Goal: Task Accomplishment & Management: Complete application form

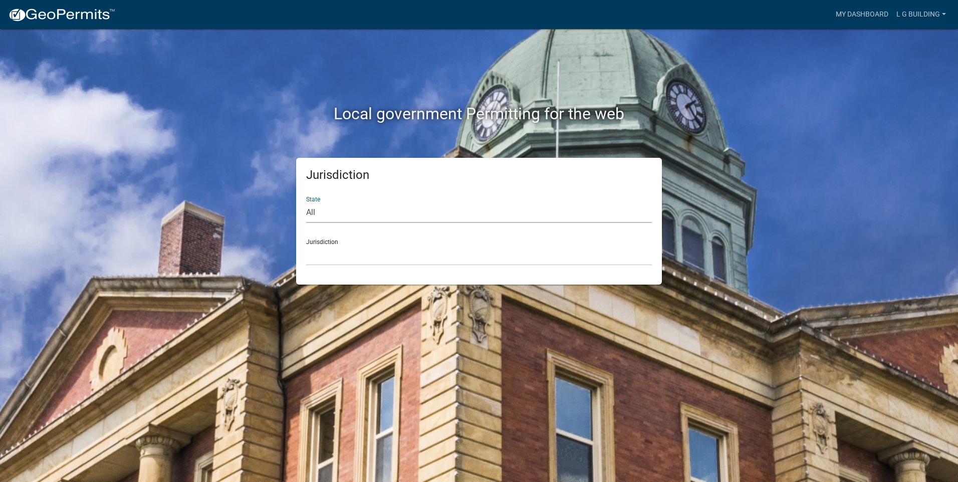
click at [323, 208] on select "All [US_STATE] [US_STATE] [US_STATE] [US_STATE] [US_STATE] [US_STATE] [US_STATE…" at bounding box center [479, 212] width 346 height 21
select select "[US_STATE]"
click at [306, 202] on select "All [US_STATE] [US_STATE] [US_STATE] [US_STATE] [US_STATE] [US_STATE] [US_STATE…" at bounding box center [479, 212] width 346 height 21
click at [318, 247] on select "City of [GEOGRAPHIC_DATA], [US_STATE] City of [GEOGRAPHIC_DATA], [US_STATE] Cit…" at bounding box center [479, 255] width 346 height 21
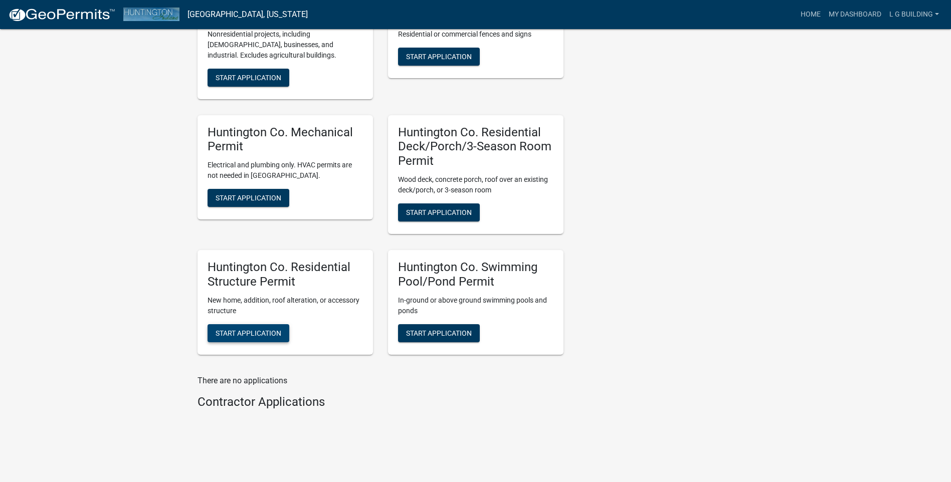
scroll to position [327, 0]
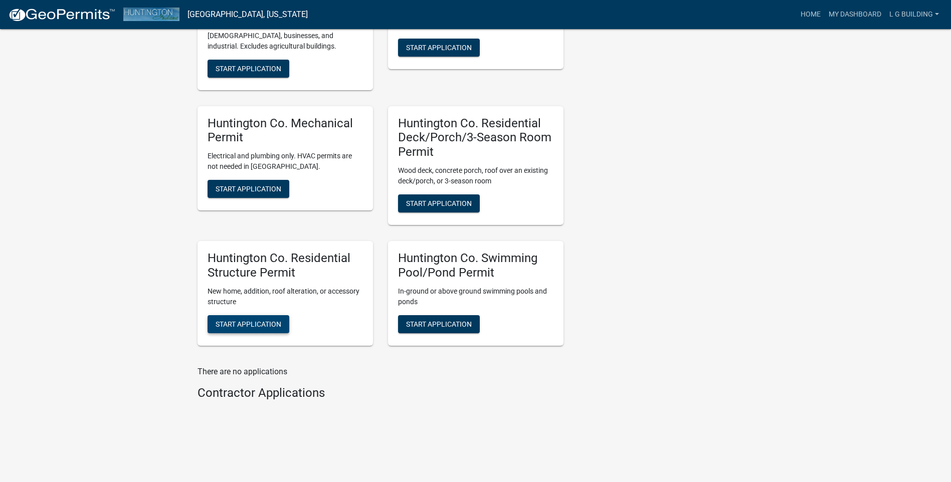
click at [264, 325] on span "Start Application" at bounding box center [248, 324] width 66 height 8
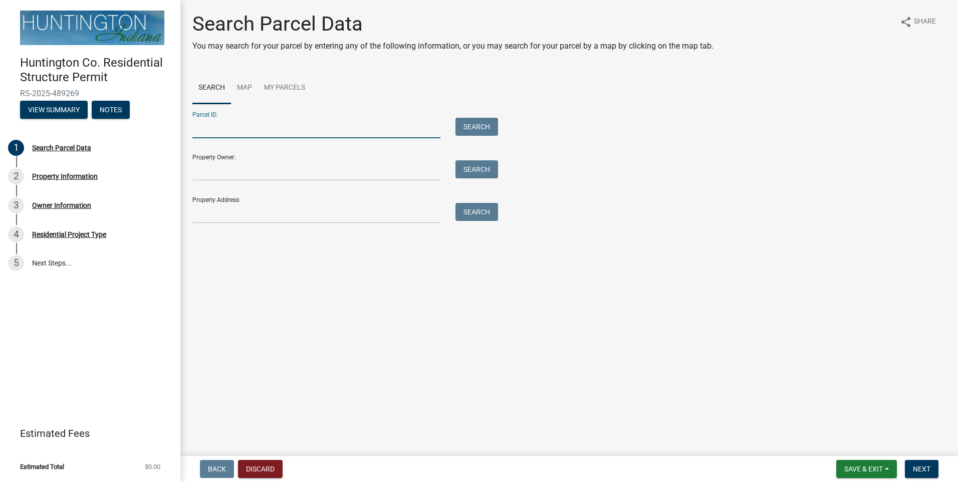
click at [208, 136] on input "Parcel ID:" at bounding box center [316, 128] width 248 height 21
click at [482, 132] on button "Search" at bounding box center [477, 127] width 43 height 18
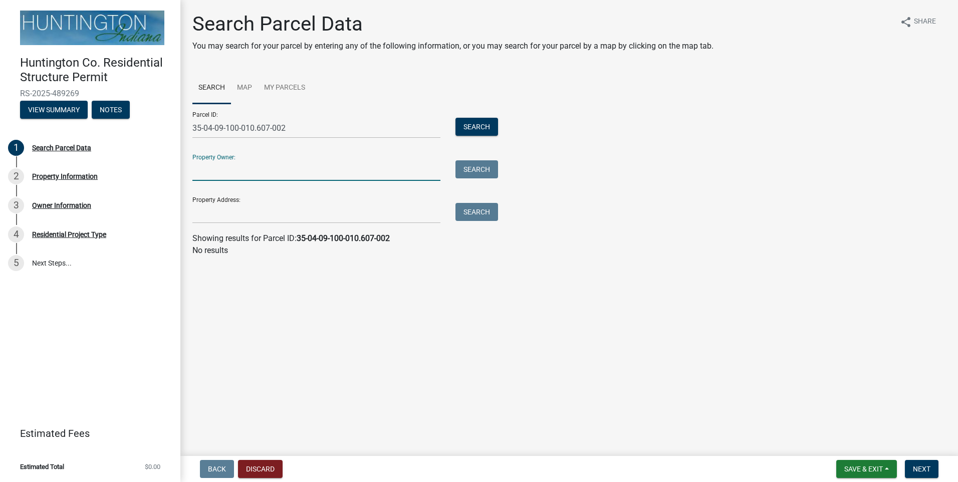
click at [216, 168] on input "Property Owner:" at bounding box center [316, 170] width 248 height 21
click at [300, 129] on input "35-04-09-100-010.607-002" at bounding box center [316, 128] width 248 height 21
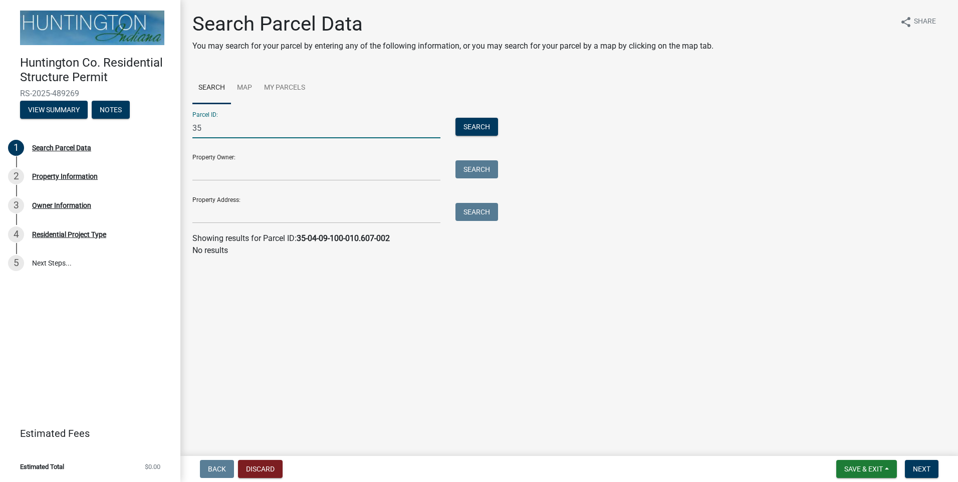
type input "3"
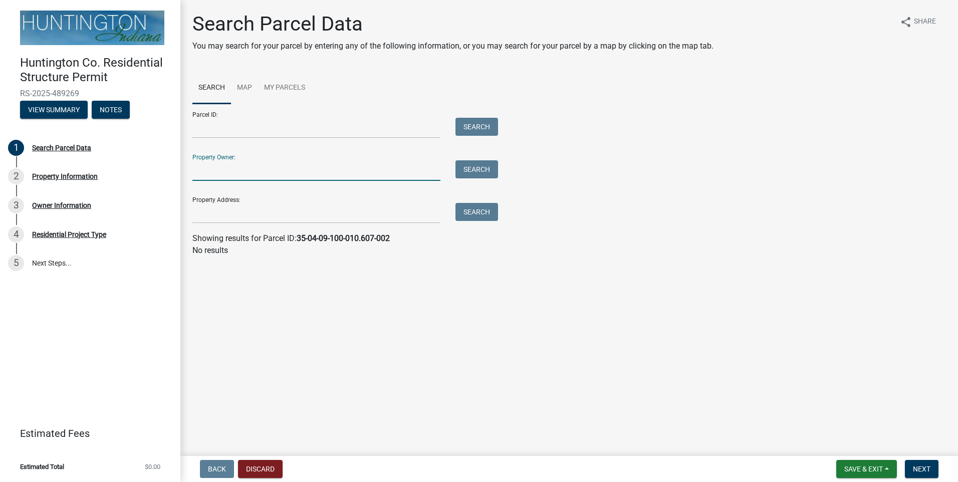
click at [202, 172] on input "Property Owner:" at bounding box center [316, 170] width 248 height 21
click at [479, 169] on button "Search" at bounding box center [477, 169] width 43 height 18
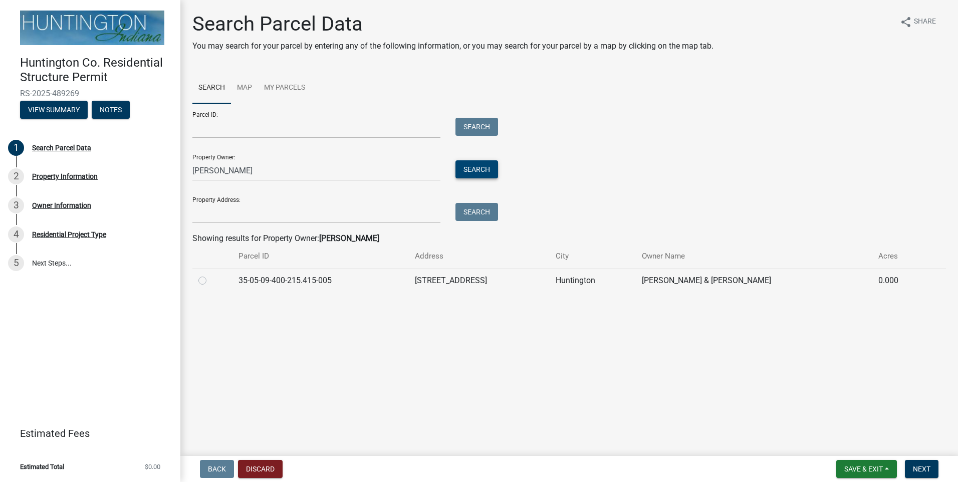
click at [226, 172] on input "[PERSON_NAME]" at bounding box center [316, 170] width 248 height 21
type input "j"
type input "r"
click at [468, 170] on button "Search" at bounding box center [477, 169] width 43 height 18
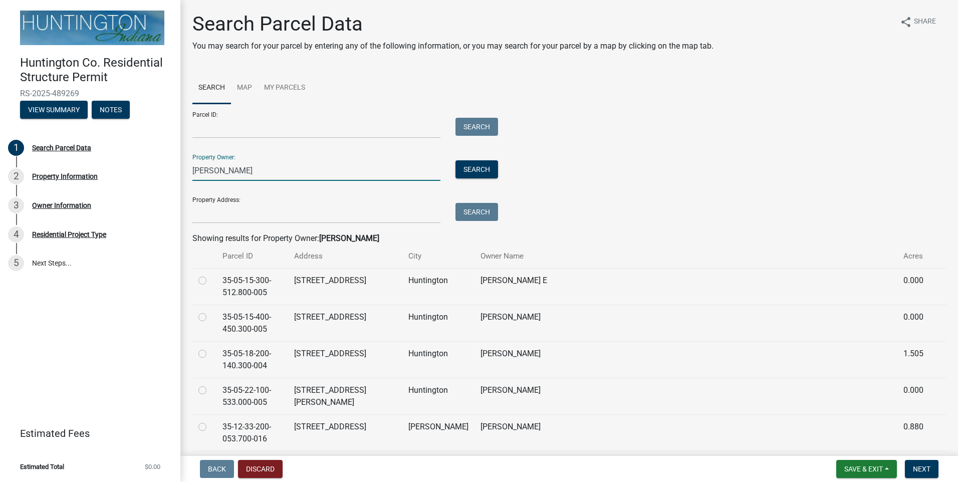
click at [245, 168] on input "[PERSON_NAME]" at bounding box center [316, 170] width 248 height 21
type input "r"
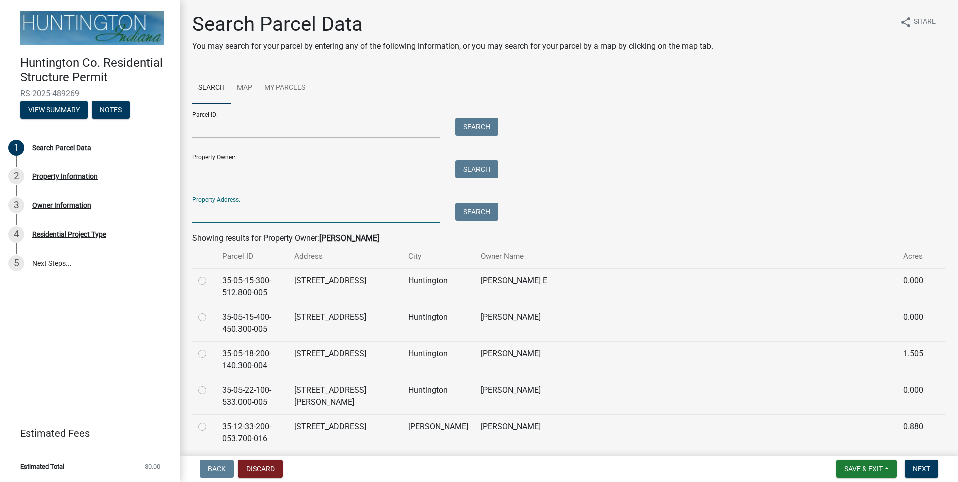
click at [215, 211] on input "Property Address:" at bounding box center [316, 213] width 248 height 21
type input "4608"
click at [467, 208] on button "Search" at bounding box center [477, 212] width 43 height 18
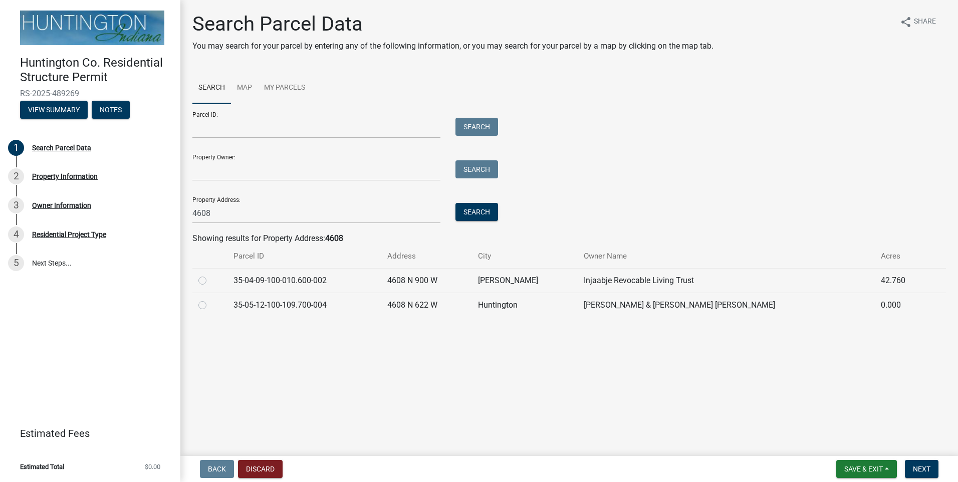
click at [210, 275] on label at bounding box center [210, 275] width 0 height 0
click at [210, 278] on input "radio" at bounding box center [213, 278] width 7 height 7
radio input "true"
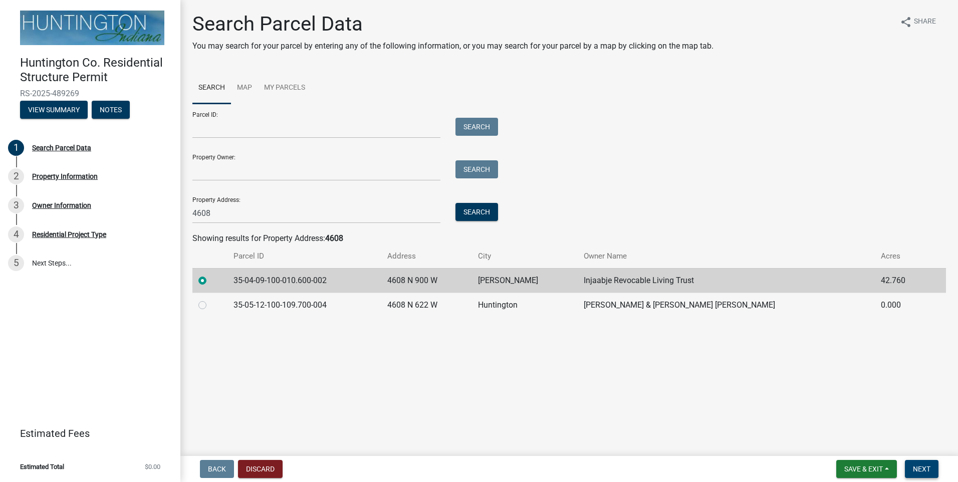
click at [921, 468] on span "Next" at bounding box center [922, 469] width 18 height 8
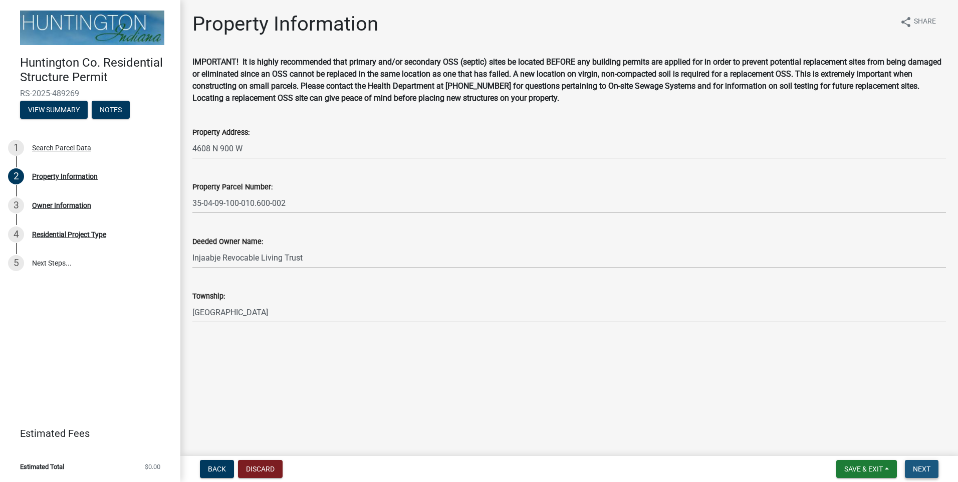
click at [917, 468] on span "Next" at bounding box center [922, 469] width 18 height 8
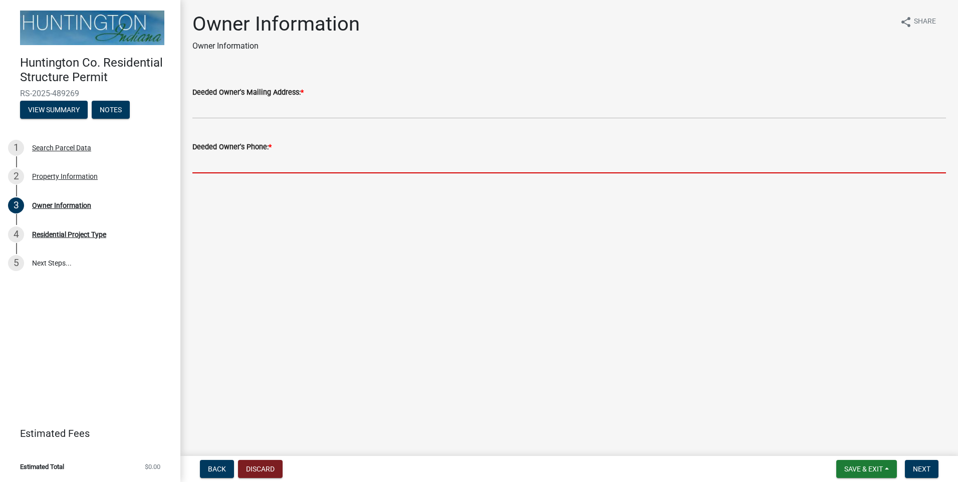
click at [205, 165] on input "Deeded Owner's Phone: *" at bounding box center [569, 163] width 754 height 21
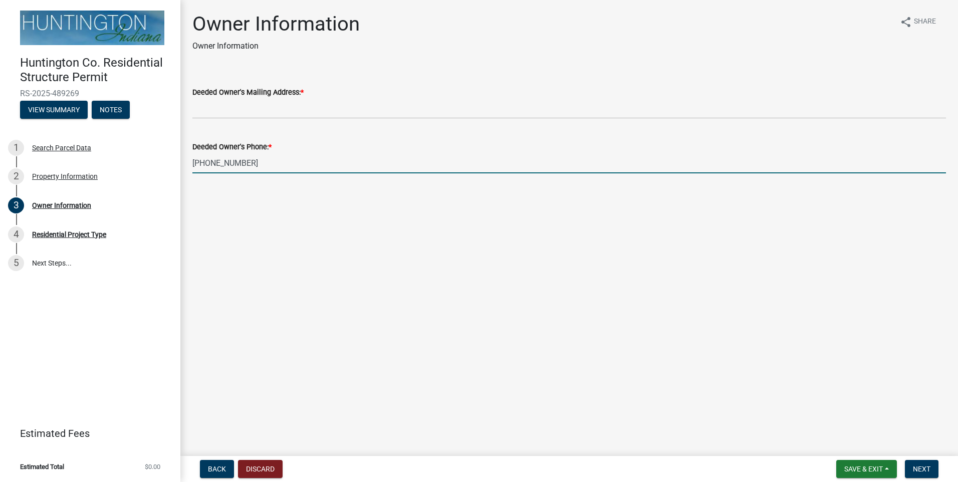
type input "[PHONE_NUMBER]"
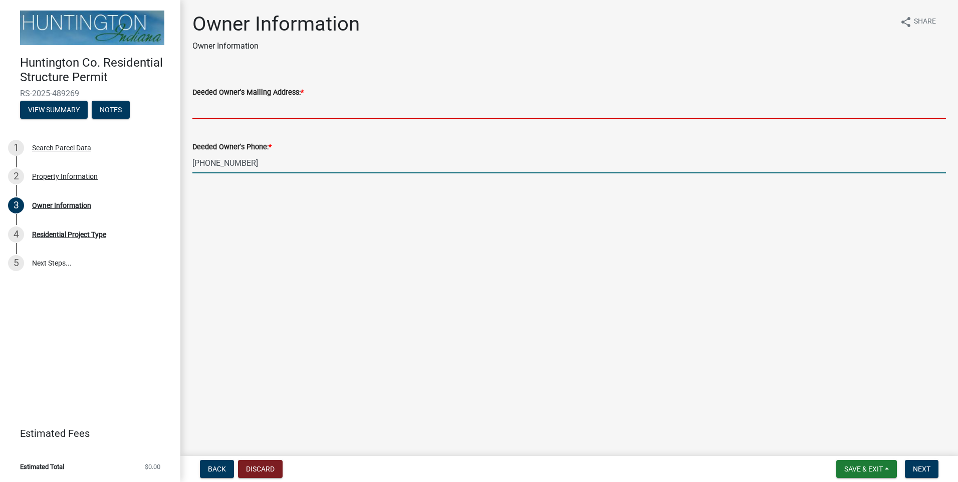
click at [219, 112] on input "Deeded Owner's Mailing Address: *" at bounding box center [569, 108] width 754 height 21
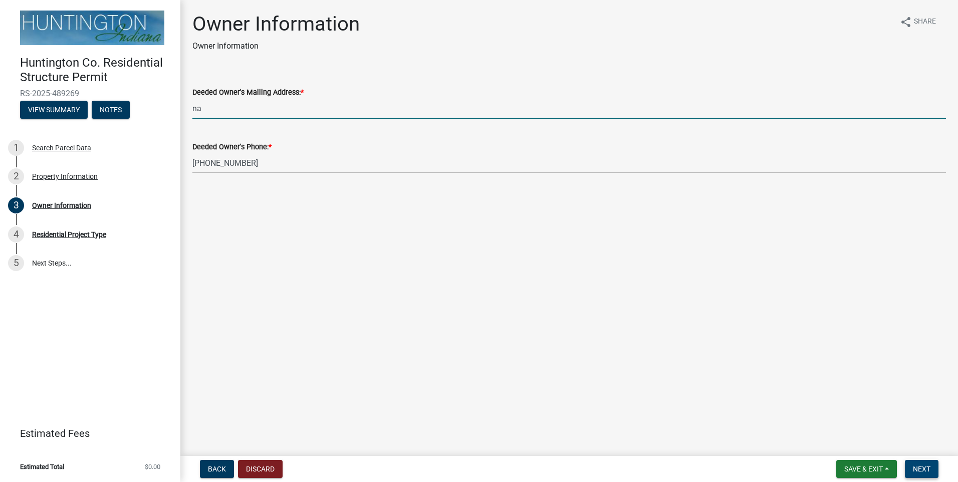
type input "na"
click at [923, 468] on span "Next" at bounding box center [922, 469] width 18 height 8
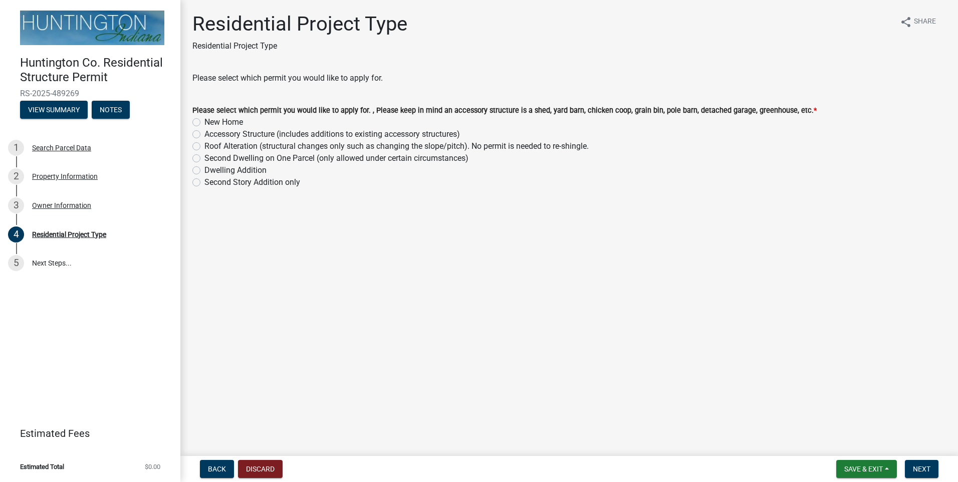
click at [204, 122] on label "New Home" at bounding box center [223, 122] width 39 height 12
click at [204, 122] on input "New Home" at bounding box center [207, 119] width 7 height 7
radio input "true"
click at [931, 471] on button "Next" at bounding box center [922, 469] width 34 height 18
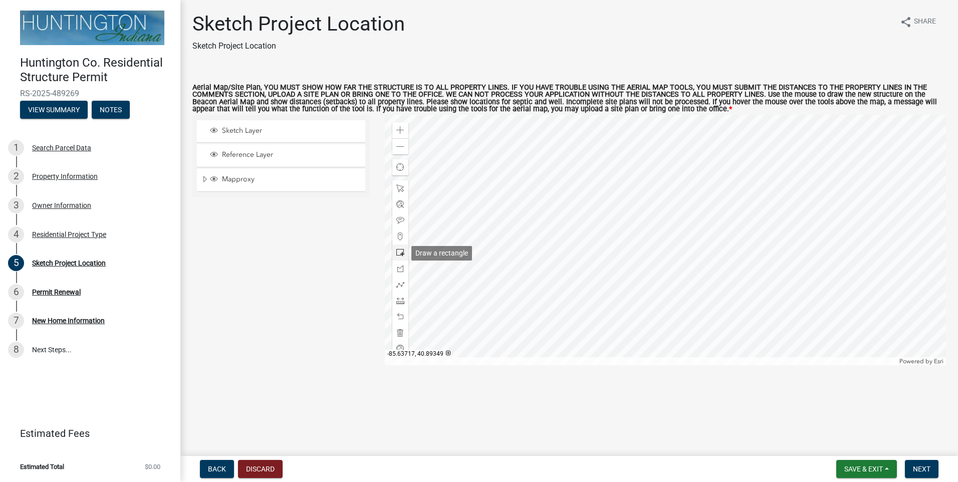
click at [399, 252] on span at bounding box center [400, 253] width 8 height 8
click at [652, 196] on div at bounding box center [666, 240] width 562 height 251
click at [922, 466] on span "Next" at bounding box center [922, 469] width 18 height 8
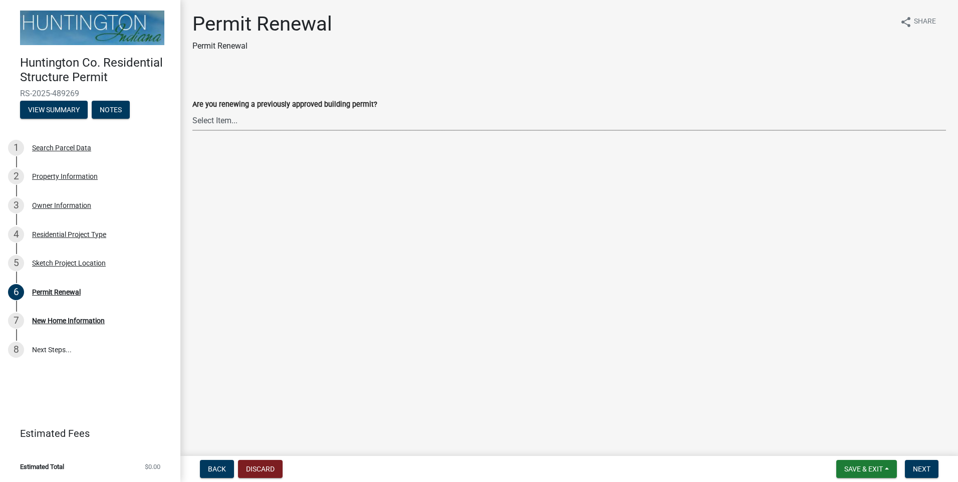
click at [209, 123] on select "Select Item... Yes No" at bounding box center [569, 120] width 754 height 21
click at [192, 110] on select "Select Item... Yes No" at bounding box center [569, 120] width 754 height 21
select select "7022fa2c-6c9f-4a5e-8d19-47b221a2a07d"
click at [922, 465] on span "Next" at bounding box center [922, 469] width 18 height 8
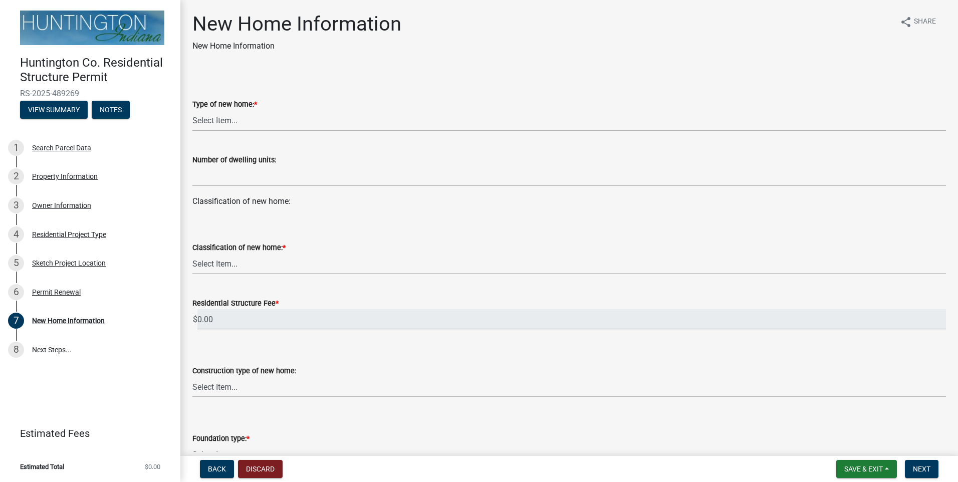
click at [198, 122] on select "Select Item... single-family dwelling two-family dwelling multi-family dwelling" at bounding box center [569, 120] width 754 height 21
click at [192, 110] on select "Select Item... single-family dwelling two-family dwelling multi-family dwelling" at bounding box center [569, 120] width 754 height 21
select select "a50e9ddb-1b16-496f-b25c-a9ac2ddf3e7c"
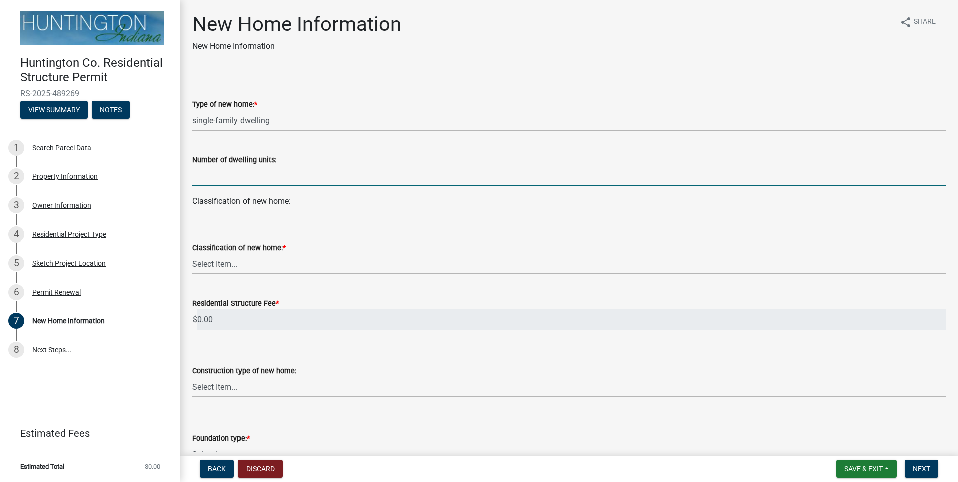
click at [231, 176] on input "text" at bounding box center [569, 176] width 754 height 21
type input "1"
click at [233, 267] on select "Select Item... stick-built modular manufactured" at bounding box center [569, 264] width 754 height 21
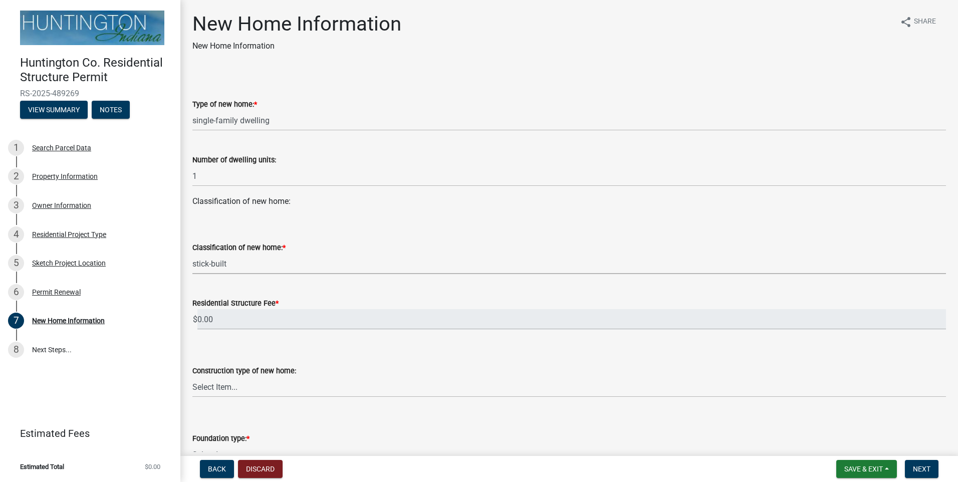
click at [192, 254] on select "Select Item... stick-built modular manufactured" at bounding box center [569, 264] width 754 height 21
select select "534643a5-49eb-4eef-b055-3574304c1da7"
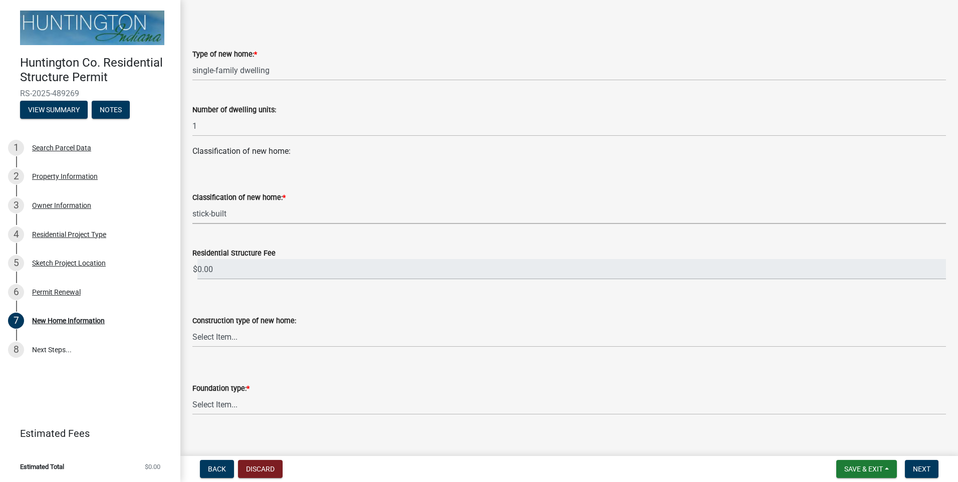
scroll to position [100, 0]
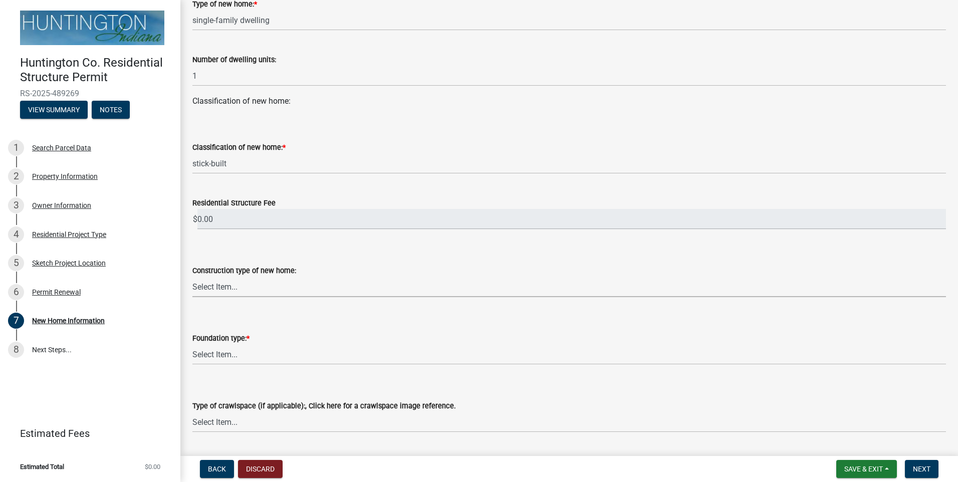
click at [228, 295] on select "Select Item... Wood frame Steel Masonry Pole" at bounding box center [569, 287] width 754 height 21
click at [192, 277] on select "Select Item... Wood frame Steel Masonry Pole" at bounding box center [569, 287] width 754 height 21
select select "7ac50c75-bd19-4200-a472-7ff7759bf044"
click at [233, 355] on select "Select Item... Slab on grade: The minimum requirement is a 3.5" thick slab with…" at bounding box center [569, 354] width 754 height 21
click at [192, 344] on select "Select Item... Slab on grade: The minimum requirement is a 3.5" thick slab with…" at bounding box center [569, 354] width 754 height 21
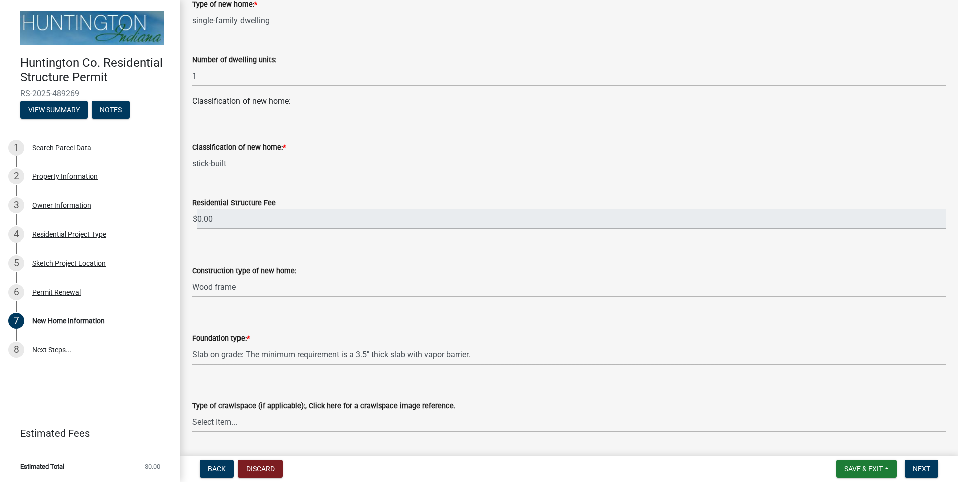
select select "41a20be5-04ab-4379-9276-11703055c681"
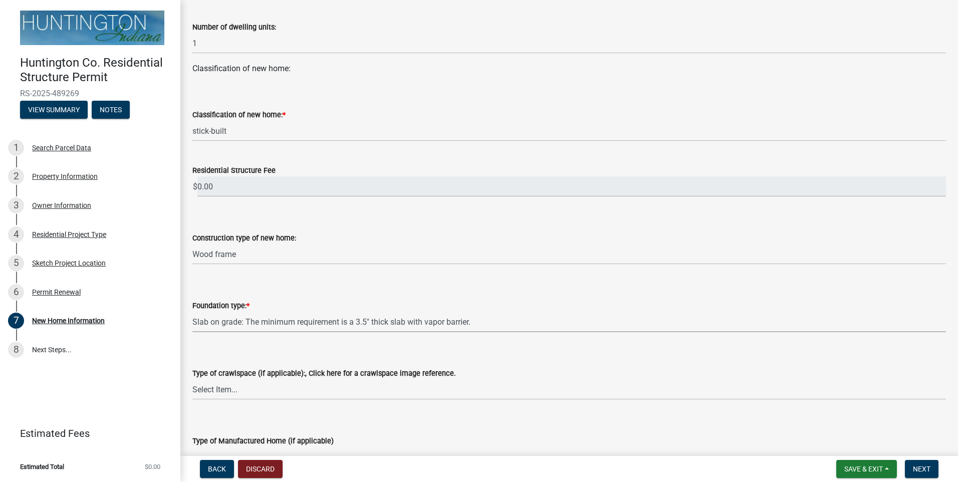
scroll to position [150, 0]
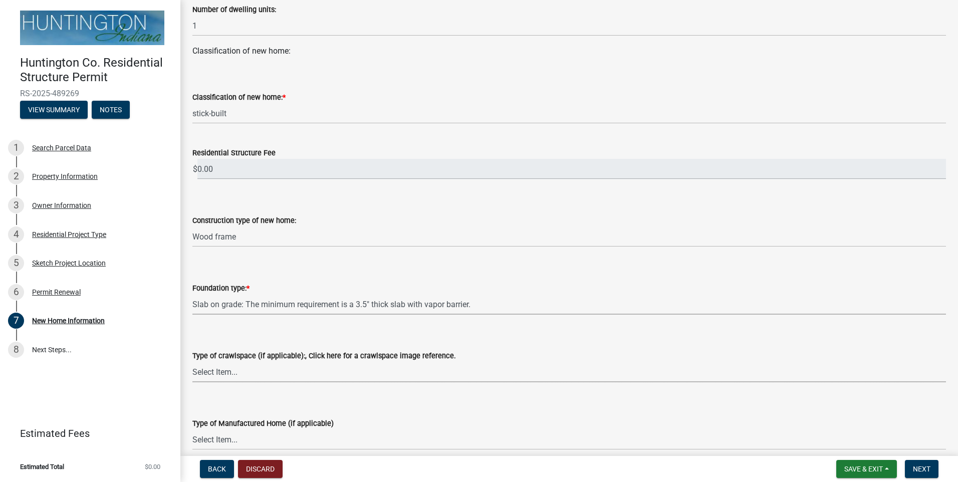
click at [227, 378] on select "Select Item... Vented Non-vented-humidifier no openings Conditioned Under-floor…" at bounding box center [569, 372] width 754 height 21
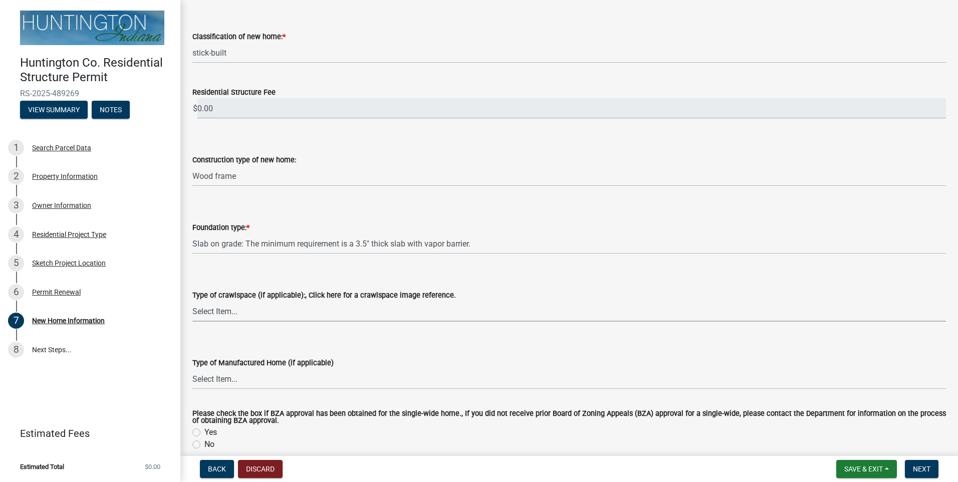
scroll to position [251, 0]
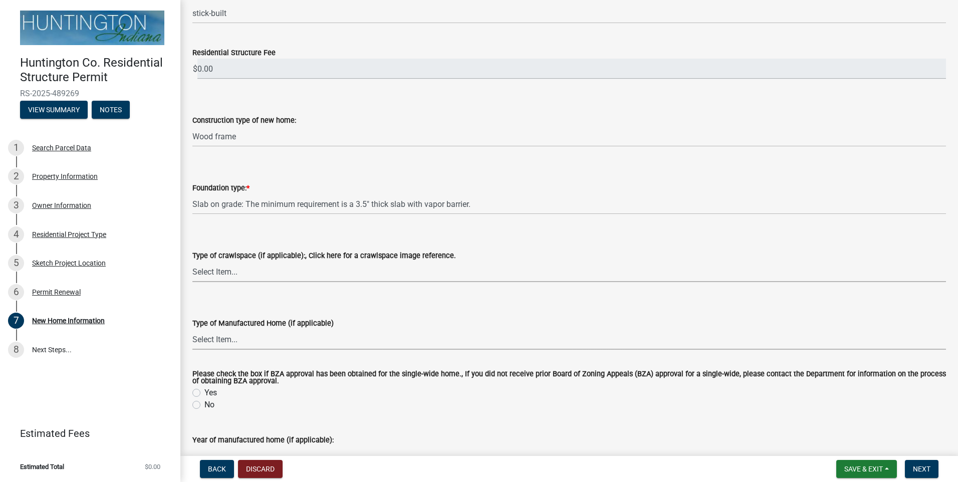
click at [227, 340] on select "Select Item... Single-wide Double-wide" at bounding box center [569, 339] width 754 height 21
click at [226, 340] on select "Select Item... Single-wide Double-wide" at bounding box center [569, 339] width 754 height 21
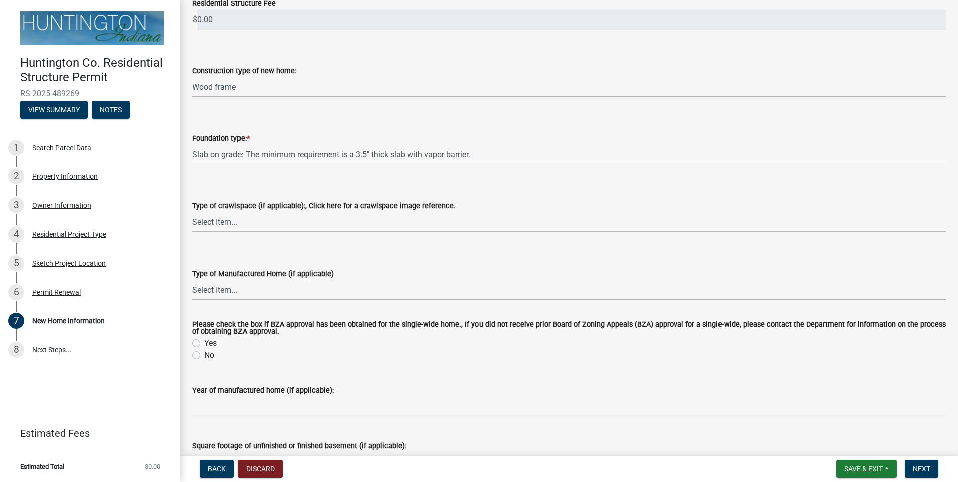
scroll to position [301, 0]
click at [204, 356] on label "No" at bounding box center [209, 355] width 10 height 12
click at [204, 355] on input "No" at bounding box center [207, 352] width 7 height 7
radio input "true"
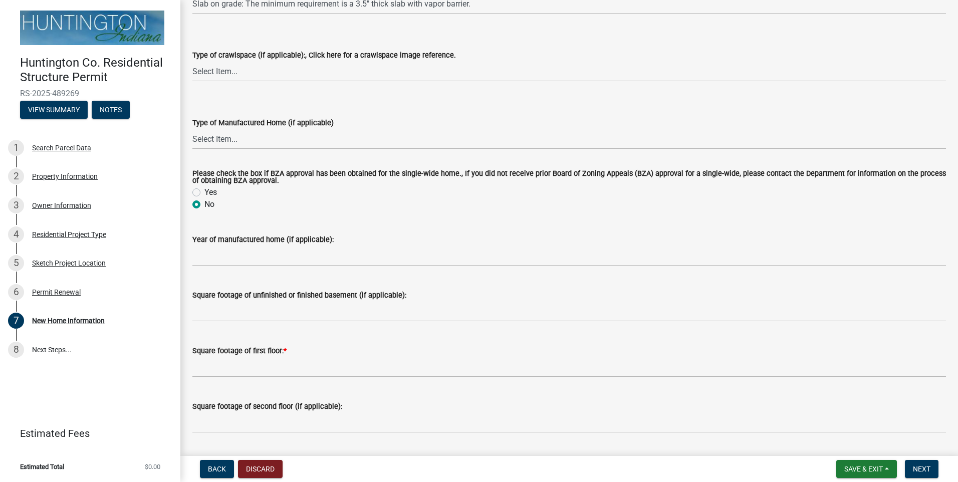
scroll to position [501, 0]
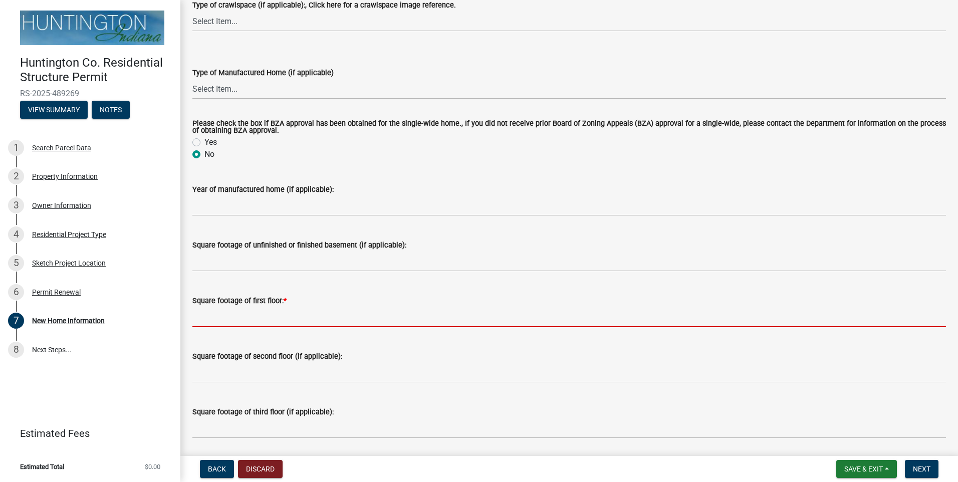
click at [234, 319] on input "text" at bounding box center [569, 317] width 754 height 21
type input "1"
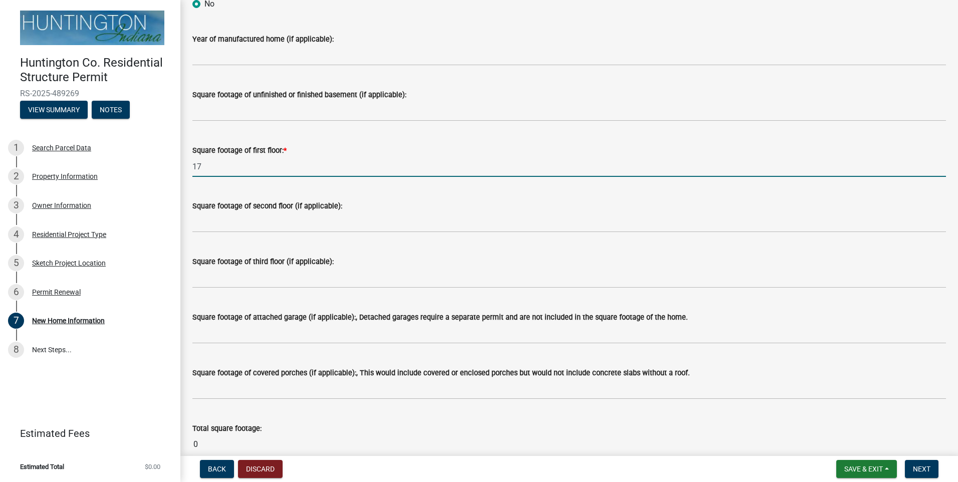
scroll to position [702, 0]
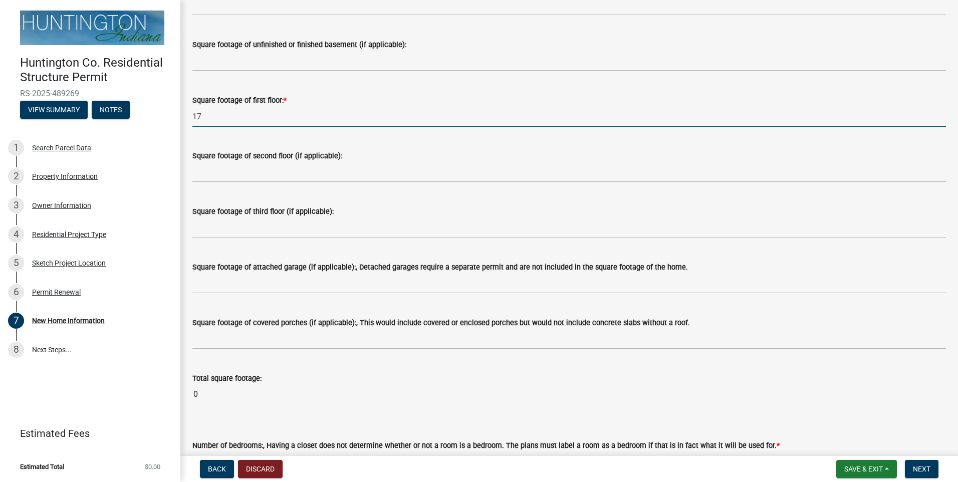
type input "1"
type input "1117"
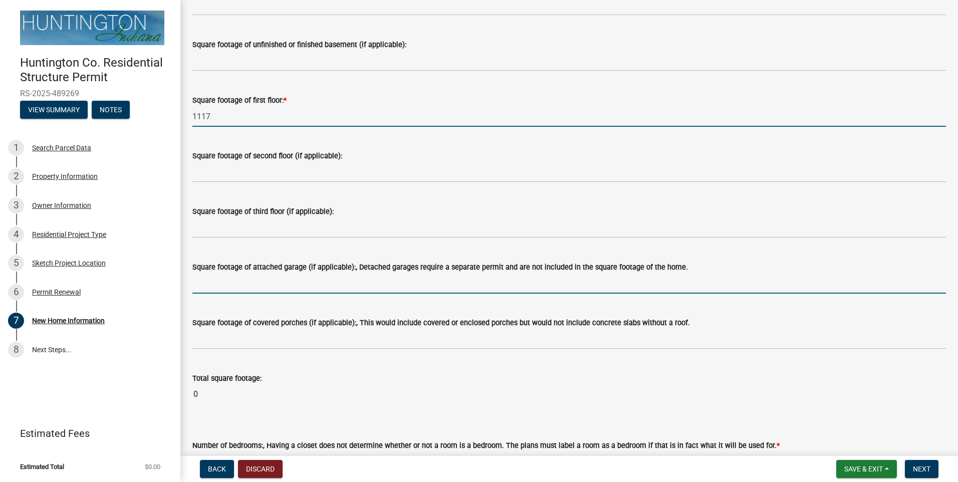
click at [208, 286] on input "text" at bounding box center [569, 283] width 754 height 21
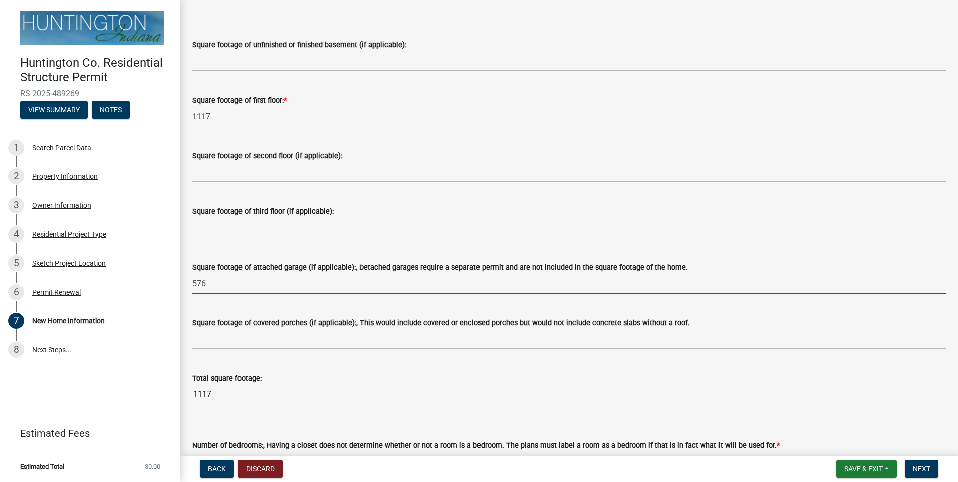
type input "576"
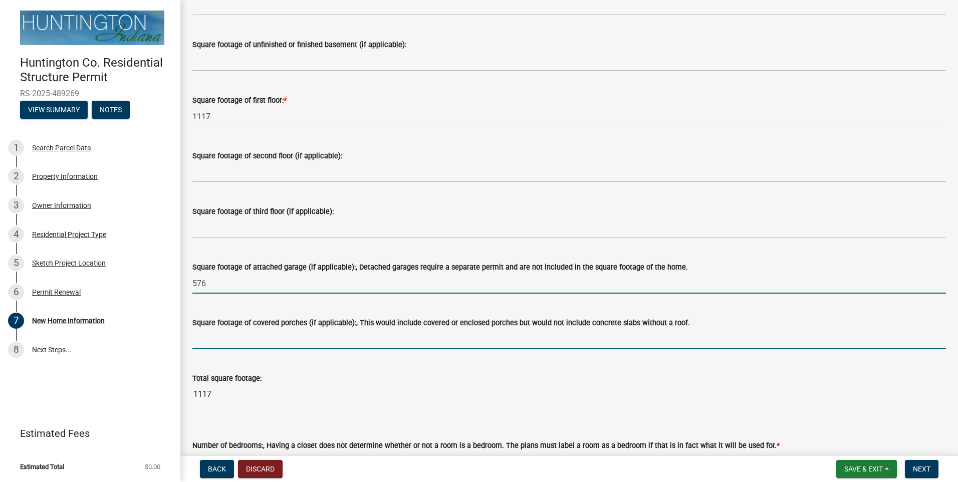
click at [201, 342] on input "text" at bounding box center [569, 339] width 754 height 21
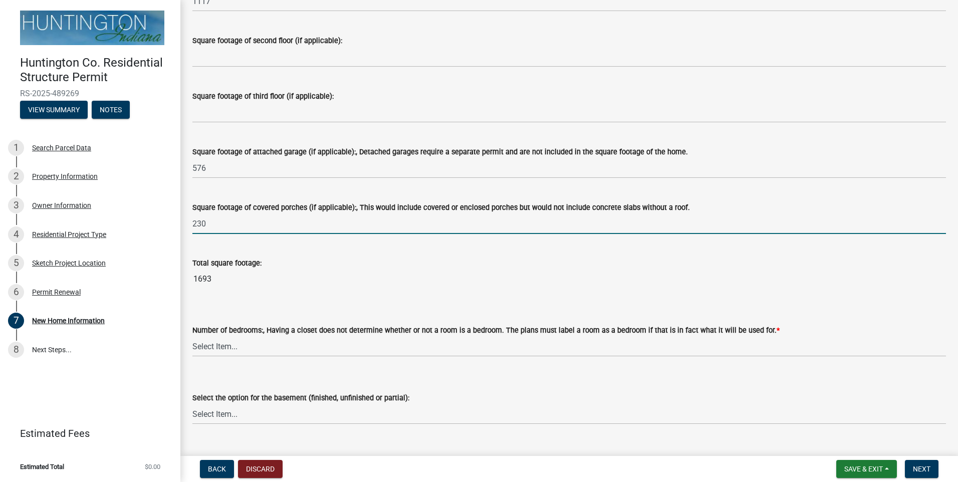
scroll to position [852, 0]
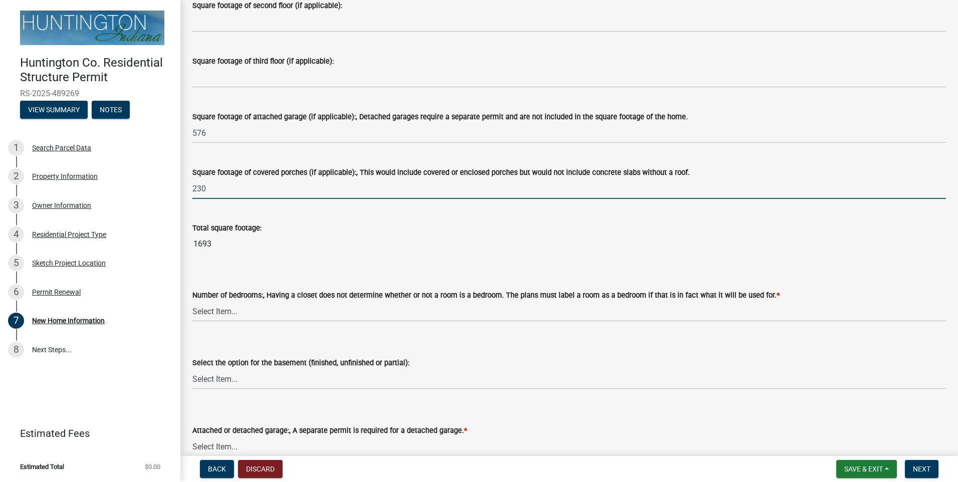
type input "230"
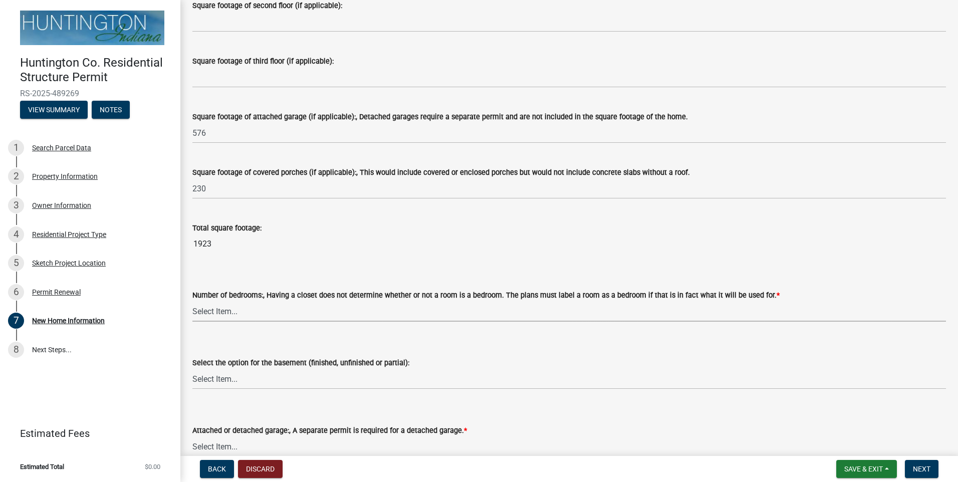
click at [204, 316] on select "Select Item... One Two Three Four Five Six or more" at bounding box center [569, 311] width 754 height 21
click at [192, 302] on select "Select Item... One Two Three Four Five Six or more" at bounding box center [569, 311] width 754 height 21
select select "24c45ea2-3849-47b3-9717-f93aad5c98d7"
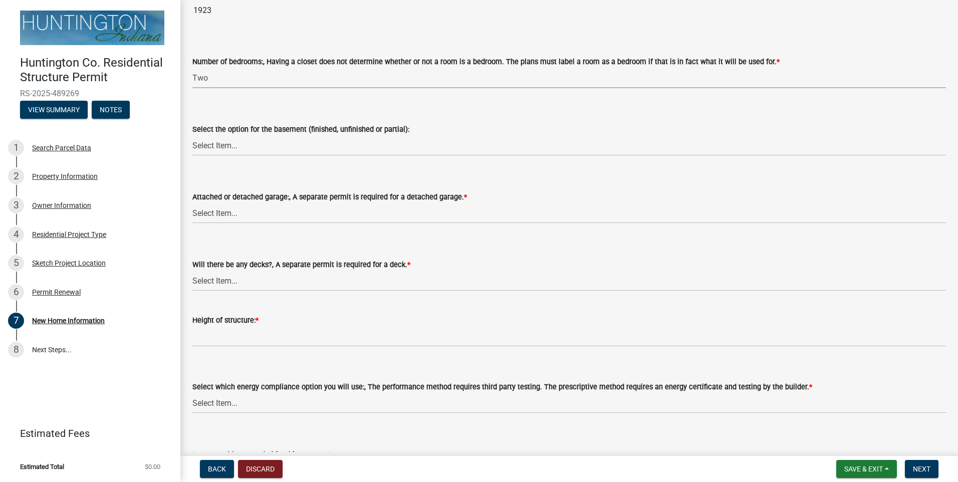
scroll to position [1103, 0]
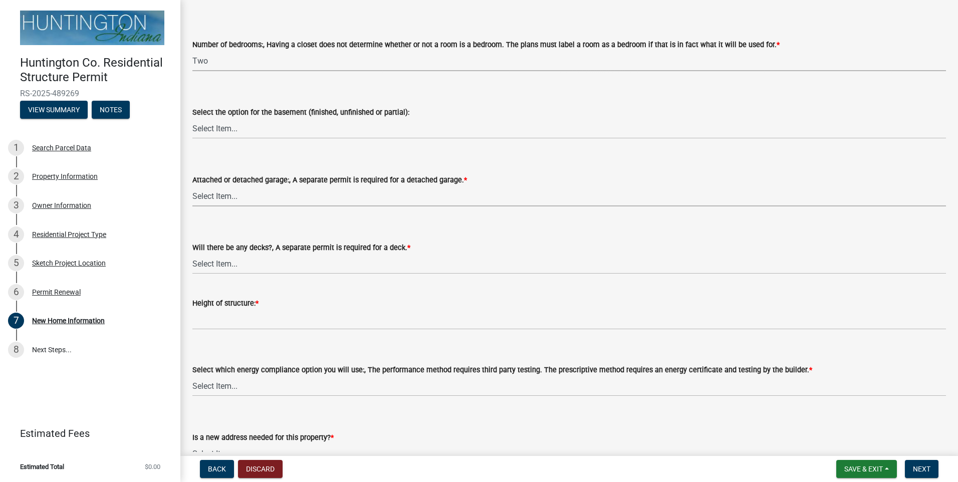
click at [224, 197] on select "Select Item... Attached garage Detached garage No garage" at bounding box center [569, 196] width 754 height 21
click at [192, 186] on select "Select Item... Attached garage Detached garage No garage" at bounding box center [569, 196] width 754 height 21
select select "d2a8bd4c-a097-4bce-9a5a-ff12fb5849af"
click at [224, 266] on select "Select Item... Yes No" at bounding box center [569, 264] width 754 height 21
click at [192, 254] on select "Select Item... Yes No" at bounding box center [569, 264] width 754 height 21
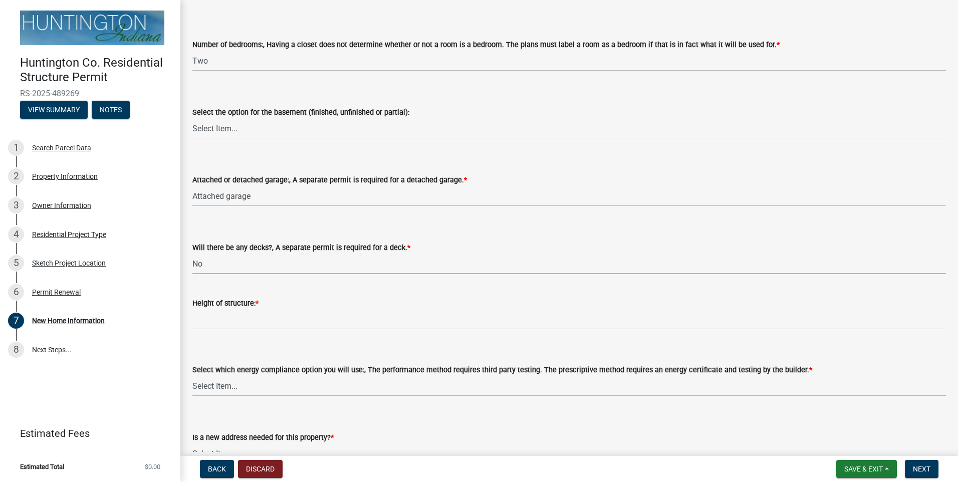
select select "0af2c62b-a54b-41df-9440-7e06c81f5ee1"
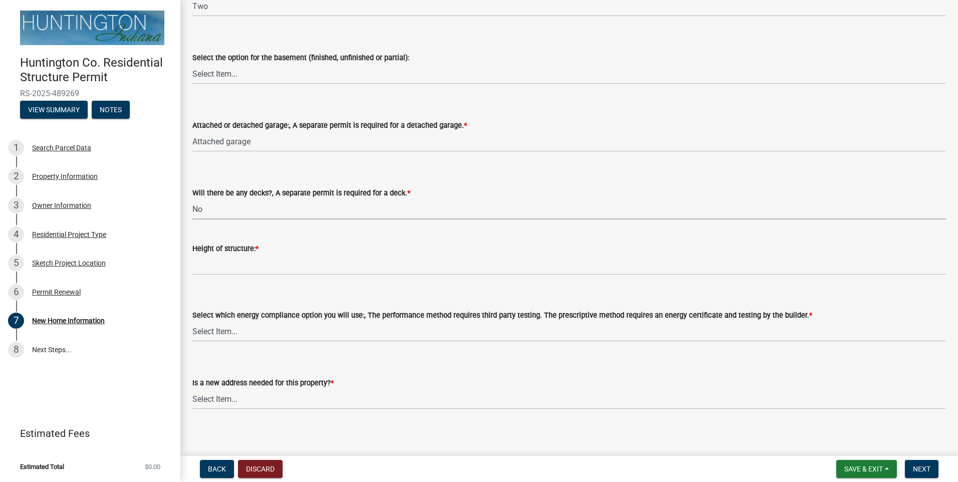
scroll to position [1163, 0]
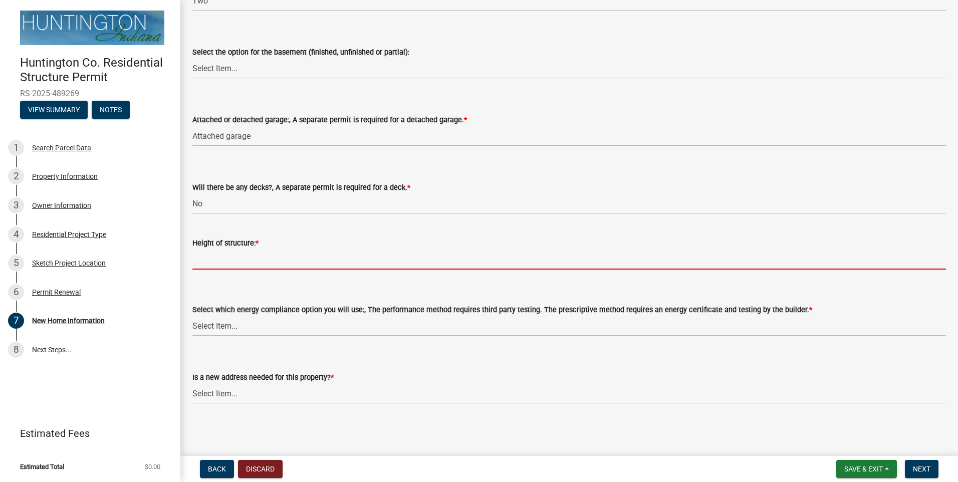
click at [216, 261] on input "Height of structure: *" at bounding box center [569, 259] width 754 height 21
type input "22'"
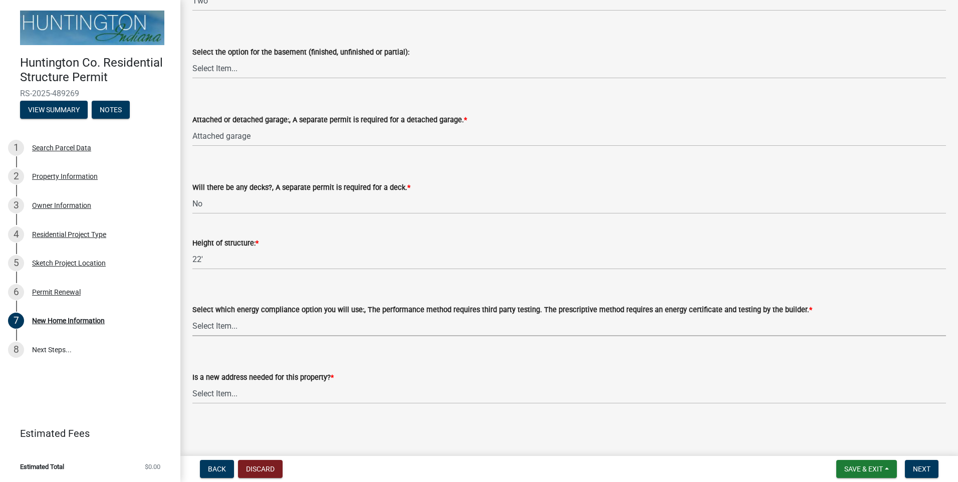
click at [210, 325] on select "Select Item... Performance method Prescriptive method Manufactured Home, not re…" at bounding box center [569, 326] width 754 height 21
click at [192, 316] on select "Select Item... Performance method Prescriptive method Manufactured Home, not re…" at bounding box center [569, 326] width 754 height 21
select select "646e68f8-cb8e-4a5e-b6dd-3f1cf63f7a97"
click at [221, 392] on select "Select Item... Yes No" at bounding box center [569, 393] width 754 height 21
click at [192, 383] on select "Select Item... Yes No" at bounding box center [569, 393] width 754 height 21
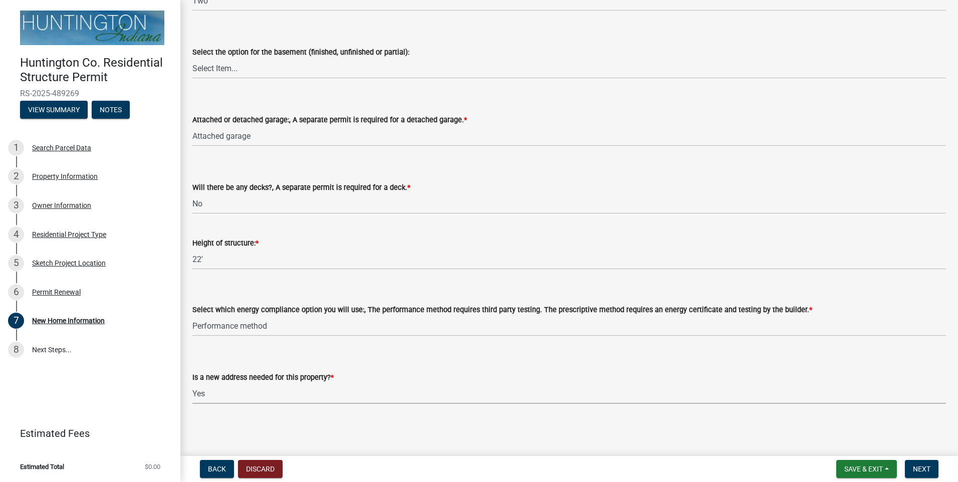
select select "c6bca56a-65ef-4235-b2fa-5e9dc560a56e"
click at [922, 471] on span "Next" at bounding box center [922, 469] width 18 height 8
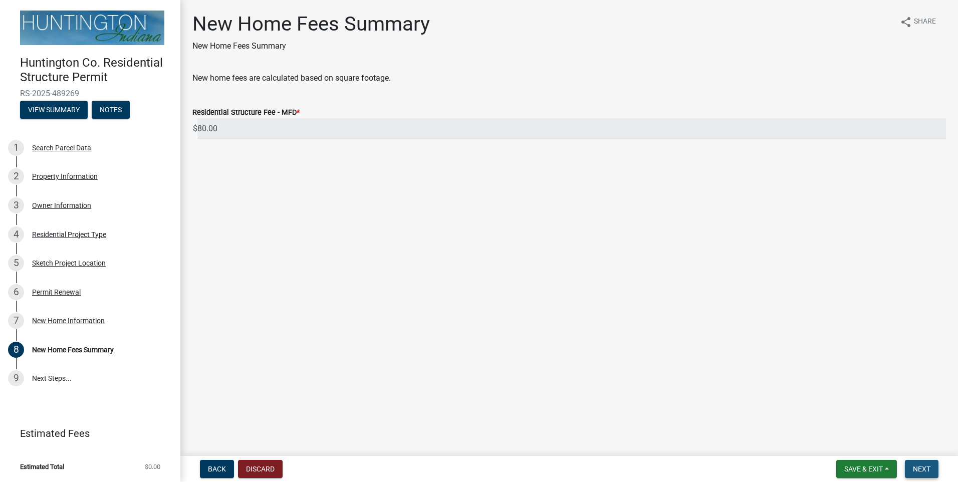
click at [931, 468] on button "Next" at bounding box center [922, 469] width 34 height 18
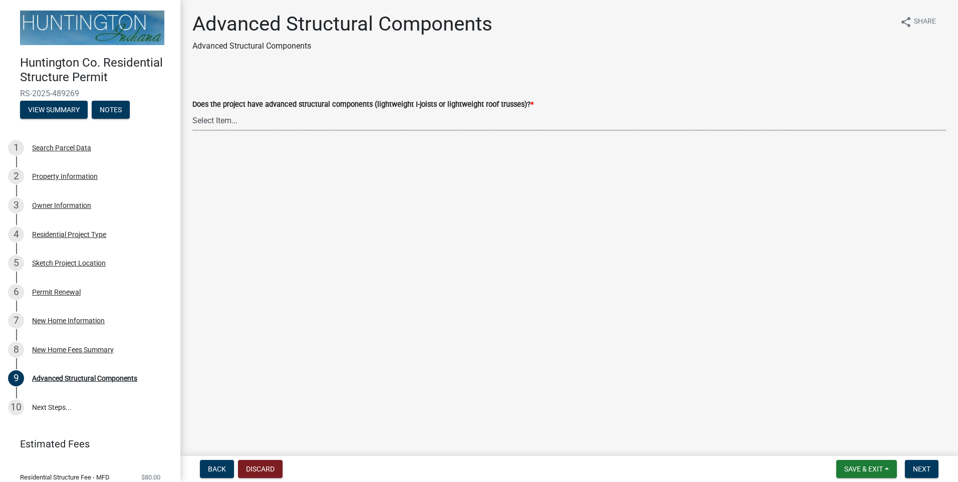
click at [203, 116] on select "Select Item... Yes No" at bounding box center [569, 120] width 754 height 21
click at [192, 110] on select "Select Item... Yes No" at bounding box center [569, 120] width 754 height 21
select select "969b3812-a697-4f96-8ebc-392571e88d14"
click at [921, 467] on span "Next" at bounding box center [922, 469] width 18 height 8
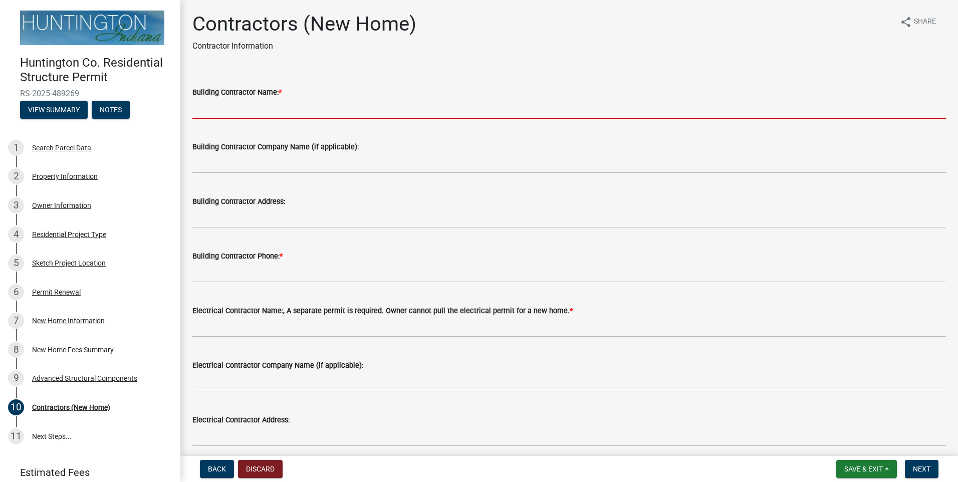
click at [249, 112] on input "Building Contractor Name: *" at bounding box center [569, 108] width 754 height 21
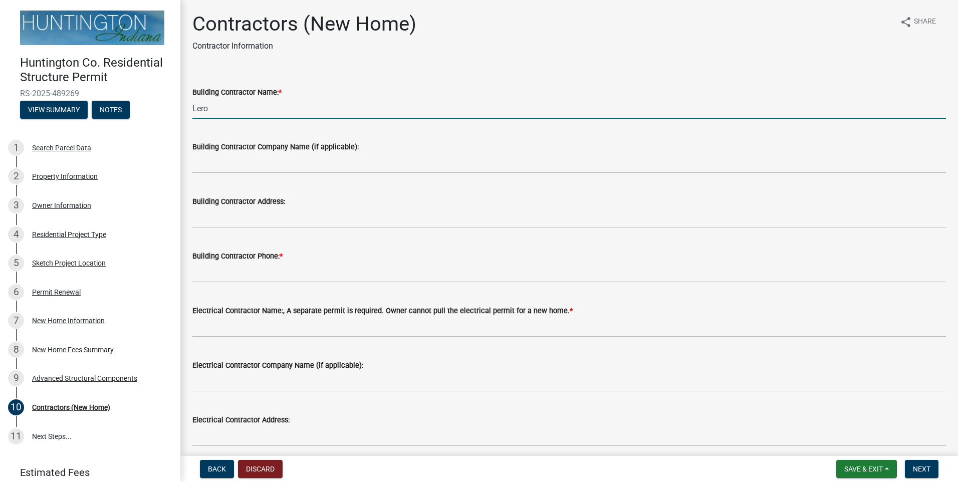
type input "[PERSON_NAME]"
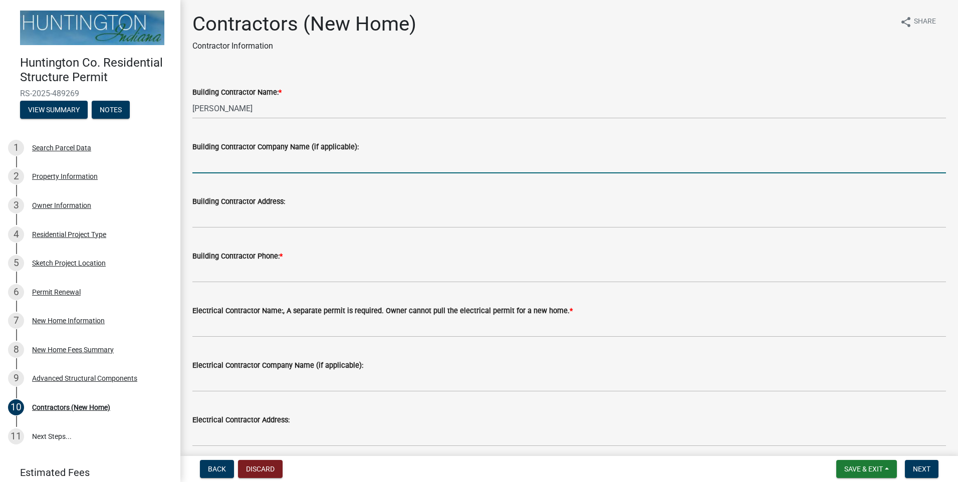
click at [200, 166] on input "Building Contractor Company Name (if applicable):" at bounding box center [569, 163] width 754 height 21
type input "LG BUILDING AND DESIGN, LLC"
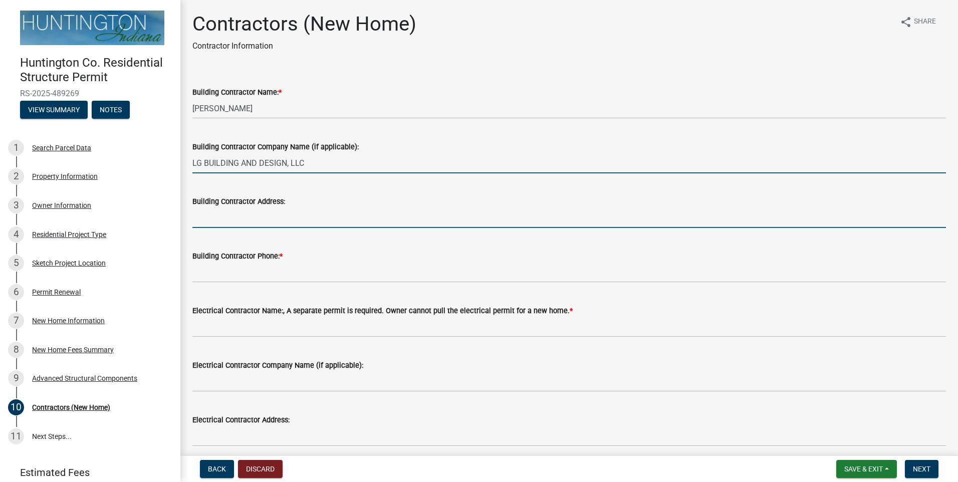
type input "[STREET_ADDRESS]"
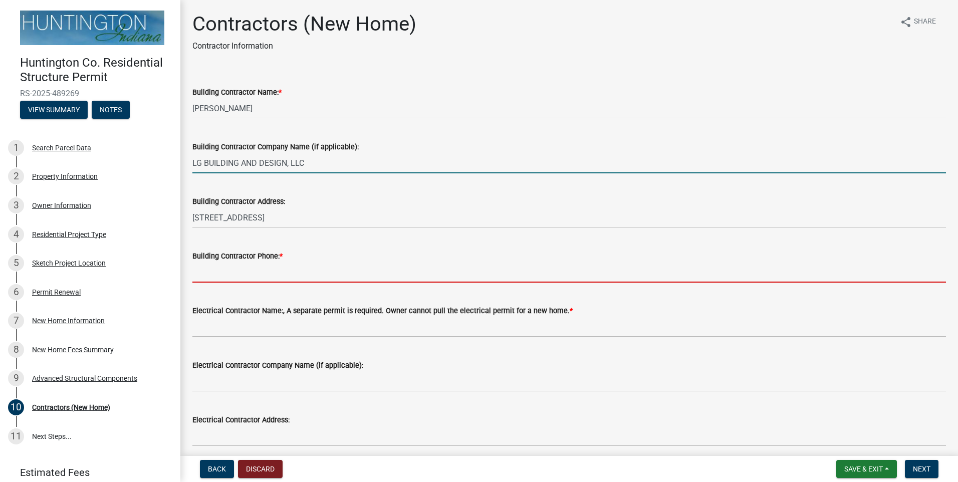
type input "2604145870"
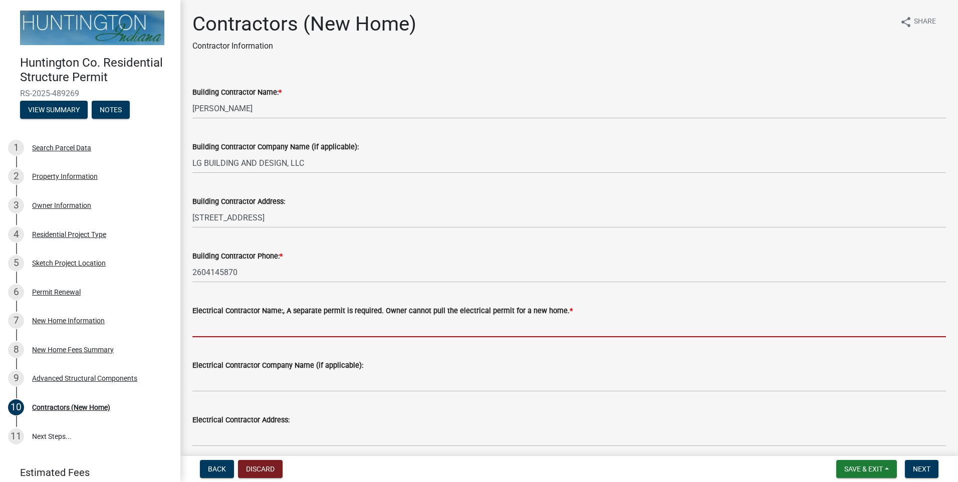
click at [219, 331] on input "Electrical Contractor Name:, A separate permit is required. Owner cannot pull t…" at bounding box center [569, 327] width 754 height 21
type input "[PERSON_NAME]"
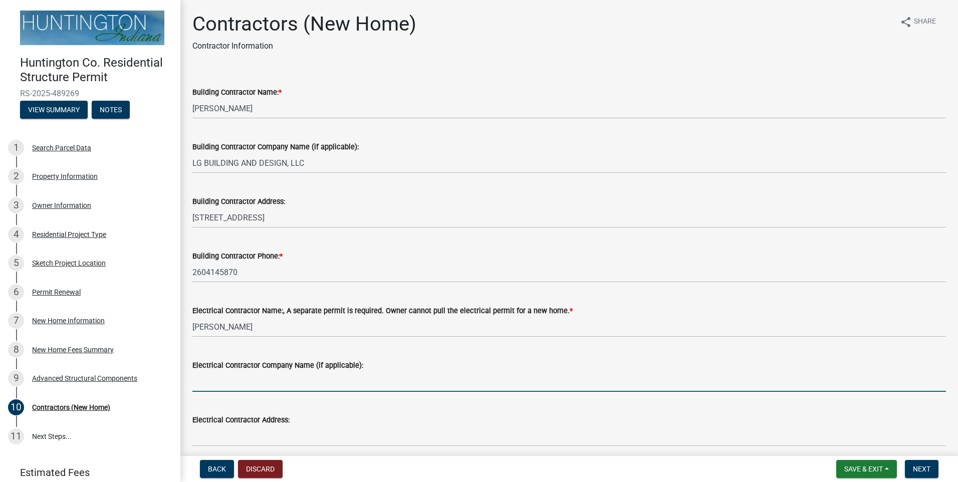
click at [207, 387] on input "Electrical Contractor Company Name (if applicable):" at bounding box center [569, 381] width 754 height 21
type input "[PERSON_NAME] ELECTRIC"
type input "2604669301"
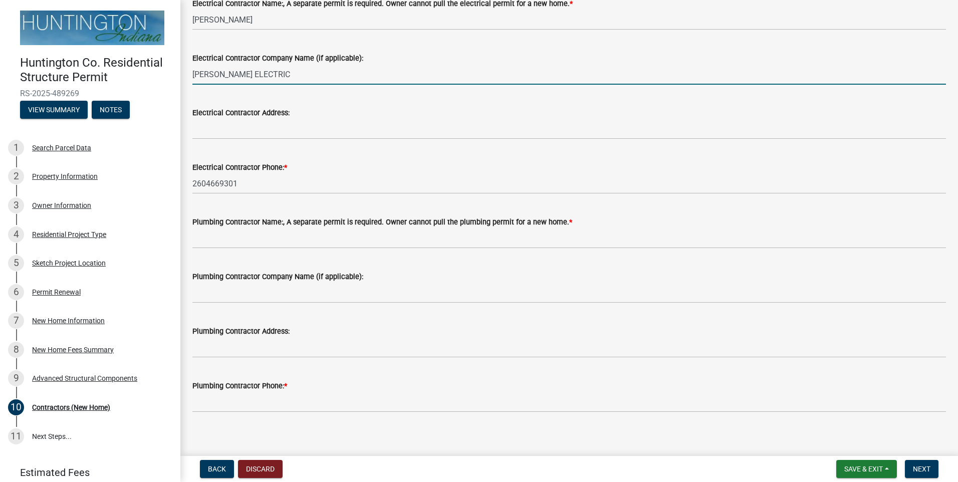
scroll to position [315, 0]
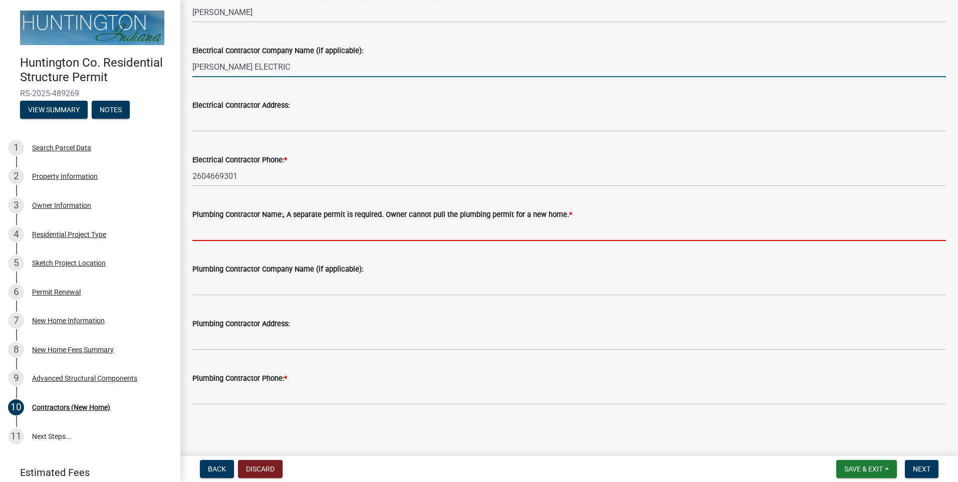
click at [208, 236] on input "Plumbing Contractor Name:, A separate permit is required. Owner cannot pull the…" at bounding box center [569, 231] width 754 height 21
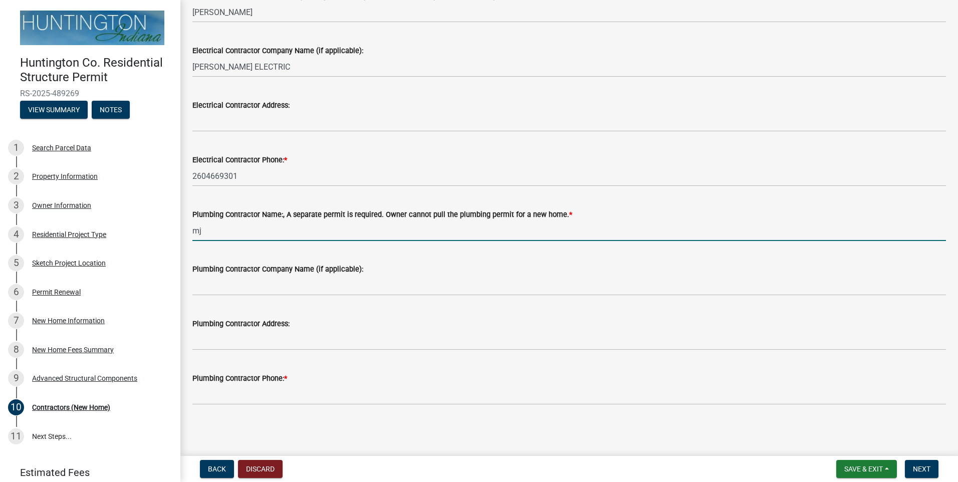
type input "m"
type input "[PERSON_NAME]"
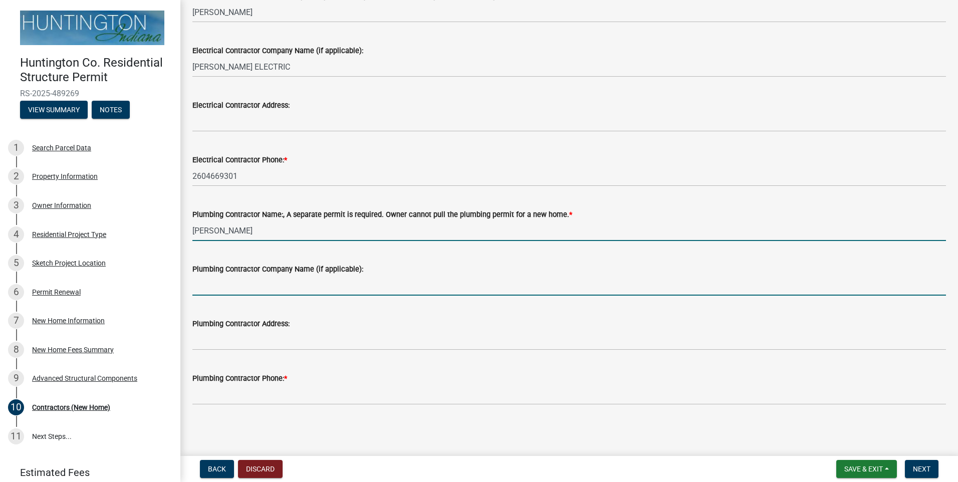
click at [204, 291] on input "Plumbing Contractor Company Name (if applicable):" at bounding box center [569, 285] width 754 height 21
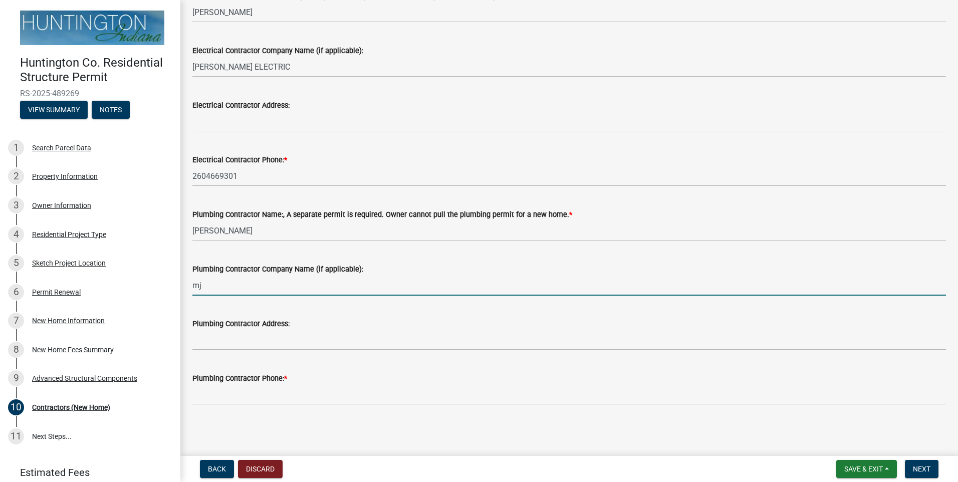
type input "MJM MECH."
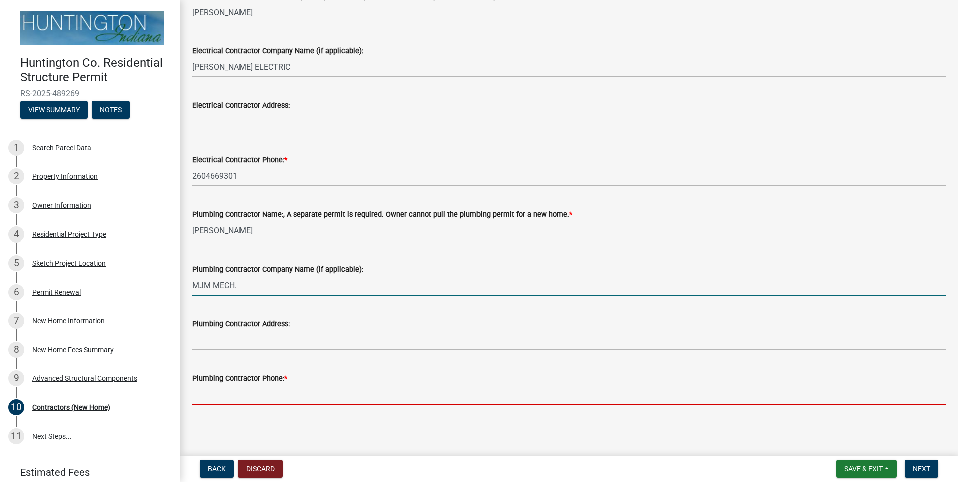
click at [215, 400] on input "Plumbing Contractor Phone: *" at bounding box center [569, 394] width 754 height 21
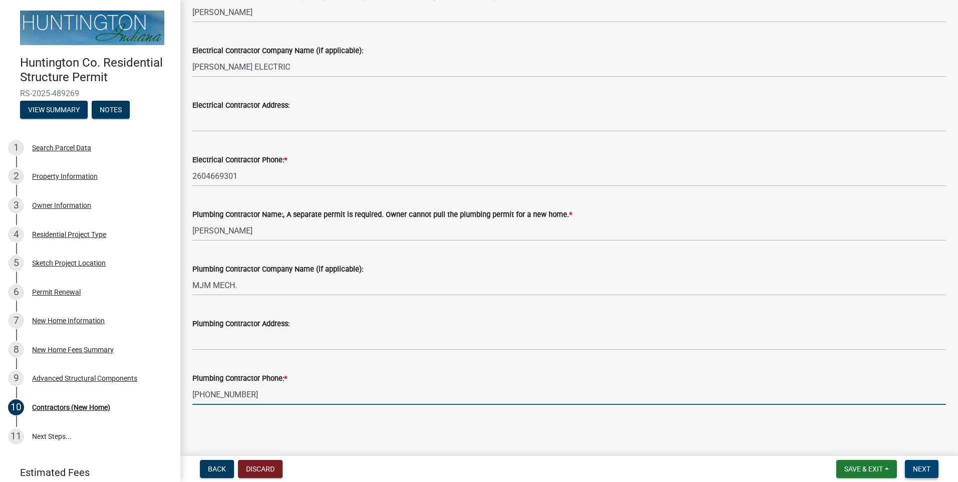
type input "[PHONE_NUMBER]"
click at [924, 466] on span "Next" at bounding box center [922, 469] width 18 height 8
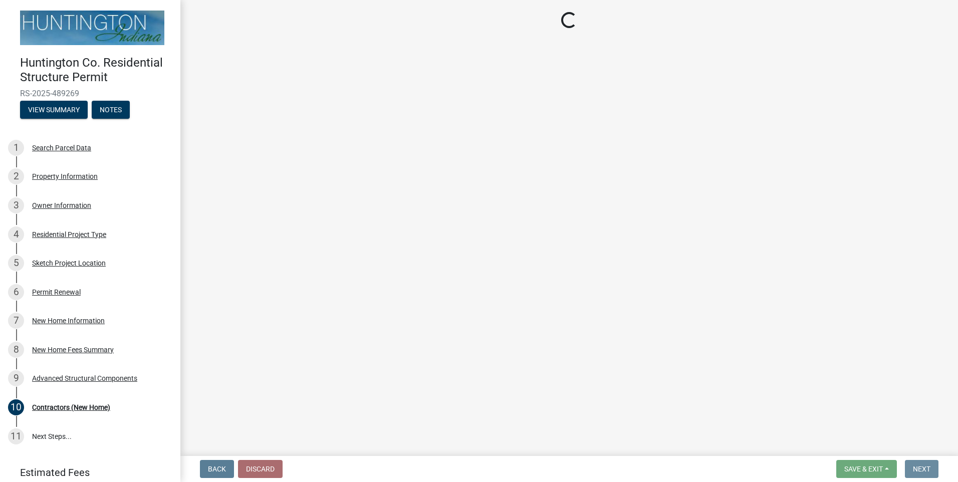
scroll to position [0, 0]
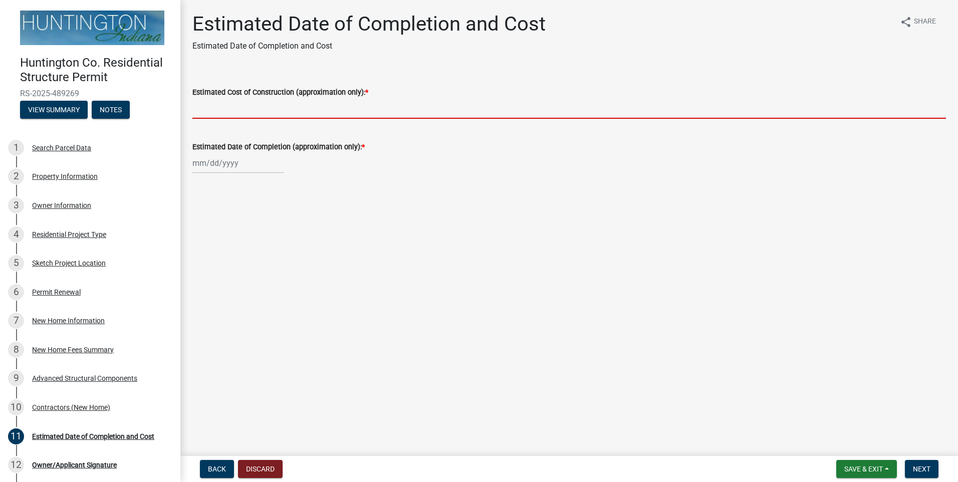
click at [221, 113] on input "Estimated Cost of Construction (approximation only): *" at bounding box center [569, 108] width 754 height 21
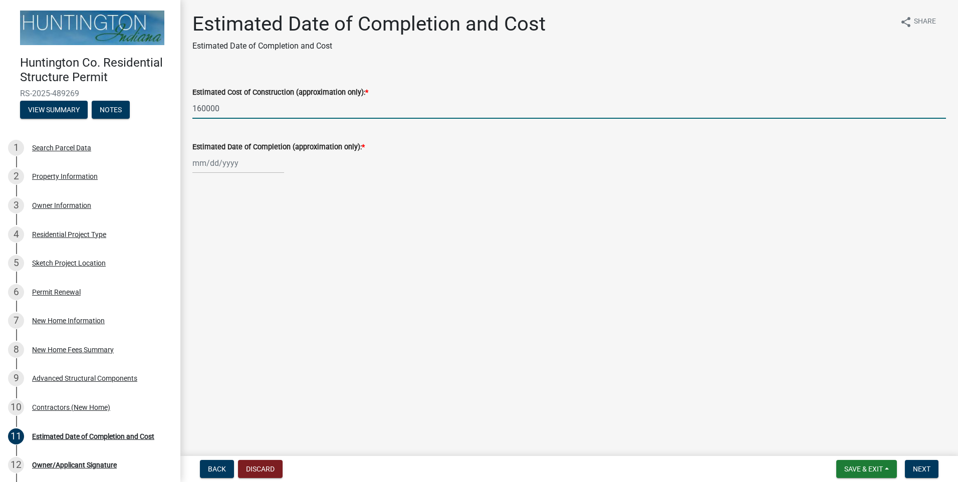
type input "160000"
click at [199, 170] on div at bounding box center [238, 163] width 92 height 21
select select "10"
select select "2025"
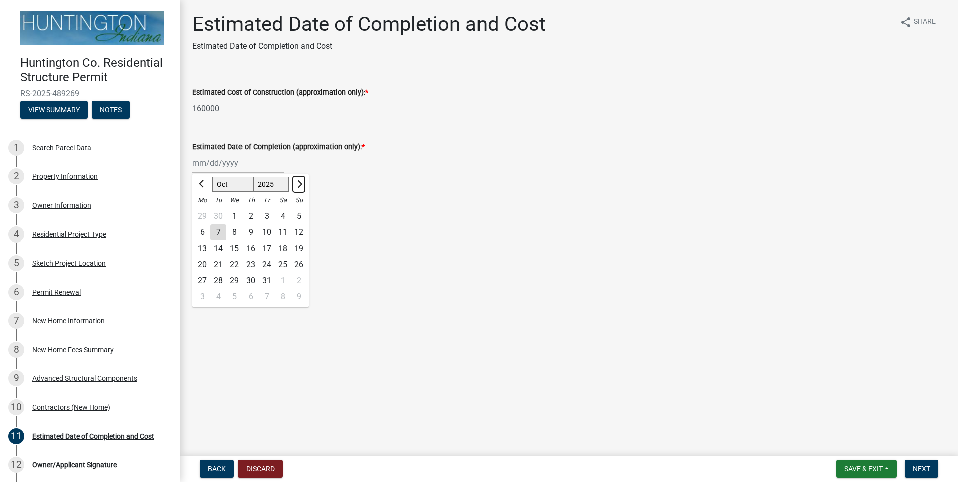
click at [298, 184] on span "Next month" at bounding box center [299, 184] width 8 height 8
select select "1"
select select "2026"
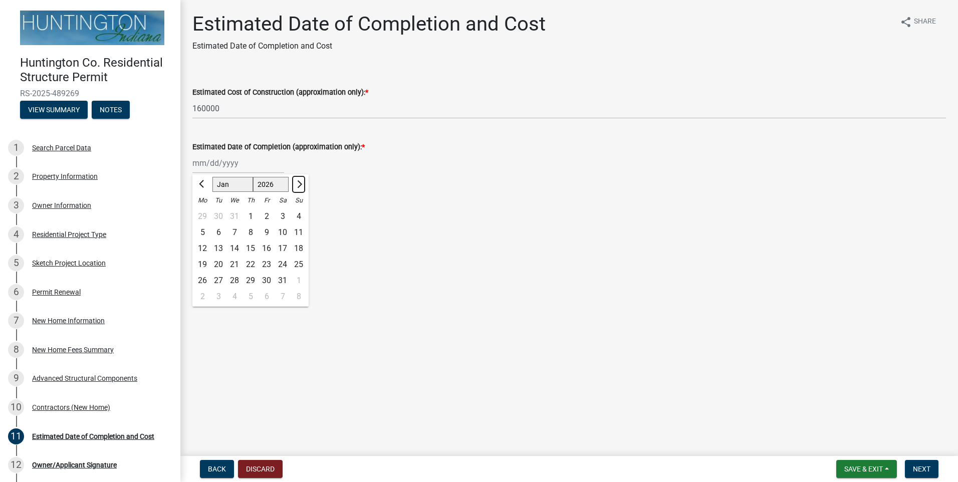
click at [298, 184] on span "Next month" at bounding box center [299, 184] width 8 height 8
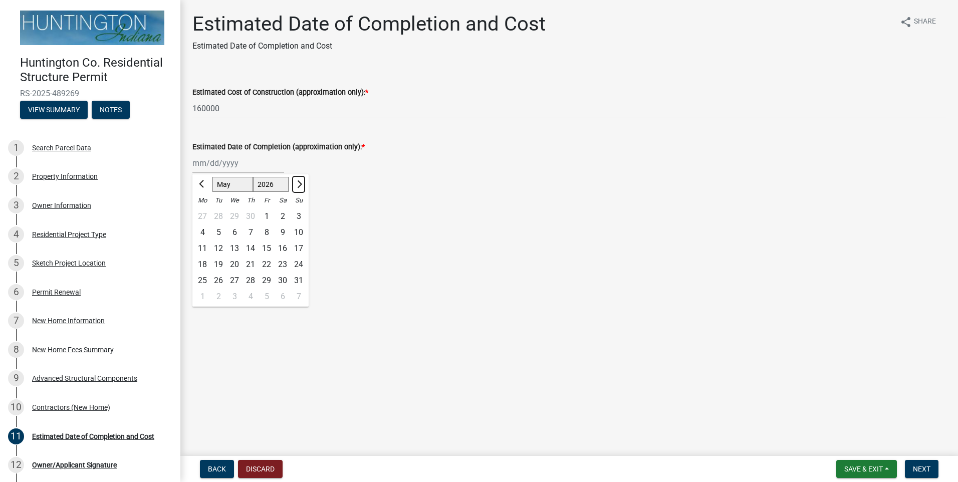
select select "6"
click at [282, 248] on div "20" at bounding box center [283, 249] width 16 height 16
type input "[DATE]"
click at [922, 469] on span "Next" at bounding box center [922, 469] width 18 height 8
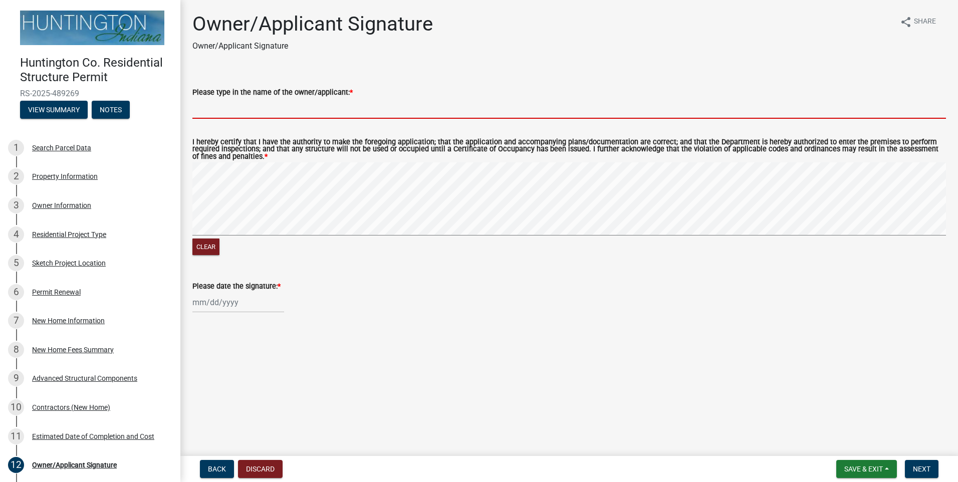
click at [205, 115] on input "Please type in the name of the owner/applicant: *" at bounding box center [569, 108] width 754 height 21
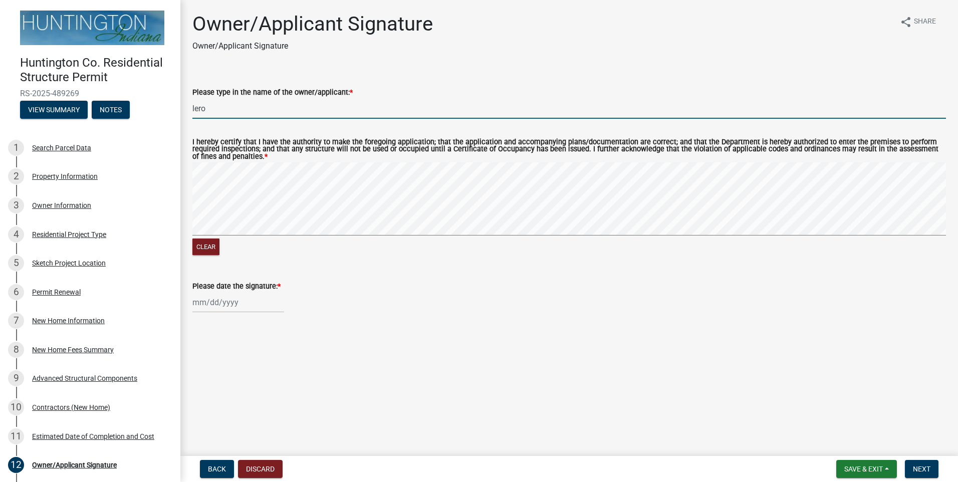
type input "[PERSON_NAME]"
click at [217, 109] on input "[PERSON_NAME]" at bounding box center [569, 108] width 754 height 21
click at [210, 248] on button "Clear" at bounding box center [205, 247] width 27 height 17
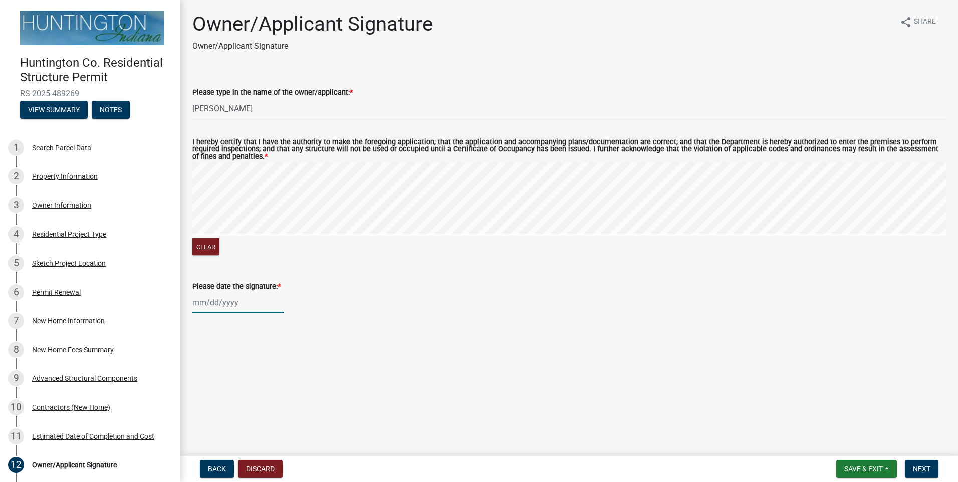
click at [203, 303] on div at bounding box center [238, 302] width 92 height 21
select select "10"
select select "2025"
click at [217, 372] on div "7" at bounding box center [218, 372] width 16 height 16
type input "[DATE]"
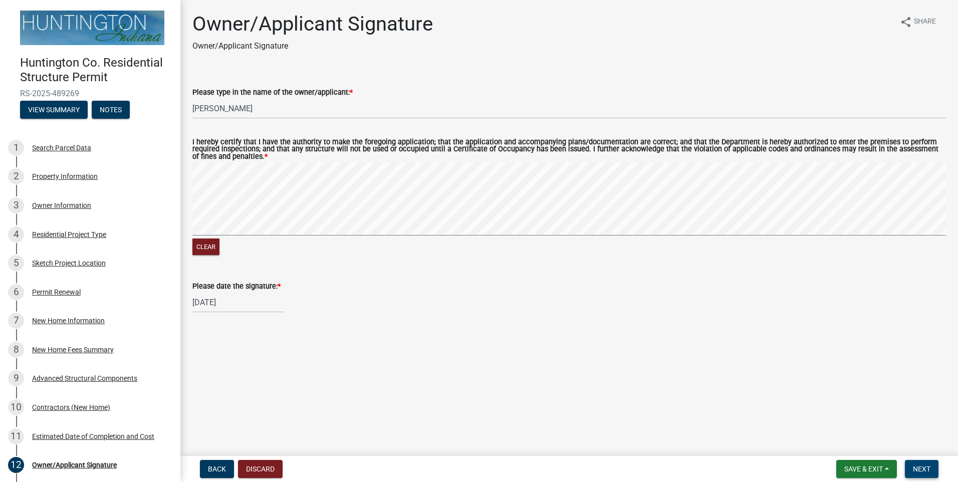
click at [924, 471] on span "Next" at bounding box center [922, 469] width 18 height 8
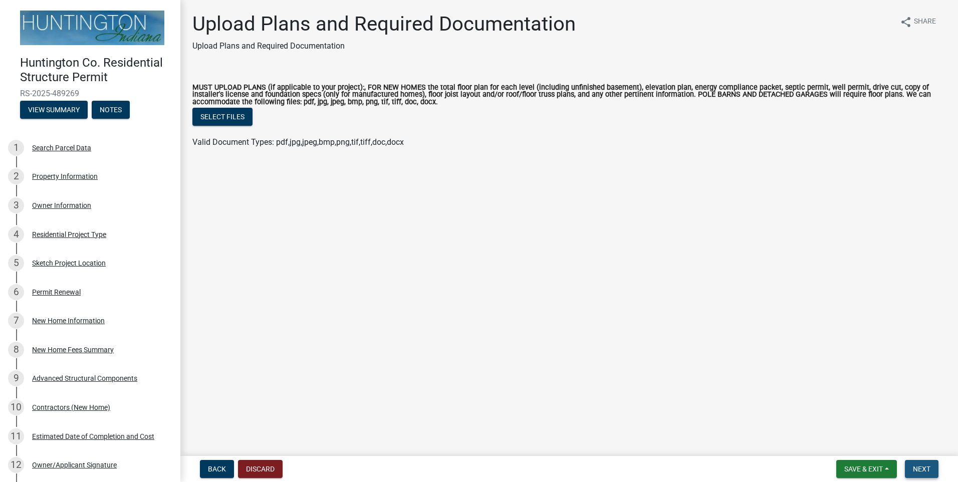
click at [916, 469] on span "Next" at bounding box center [922, 469] width 18 height 8
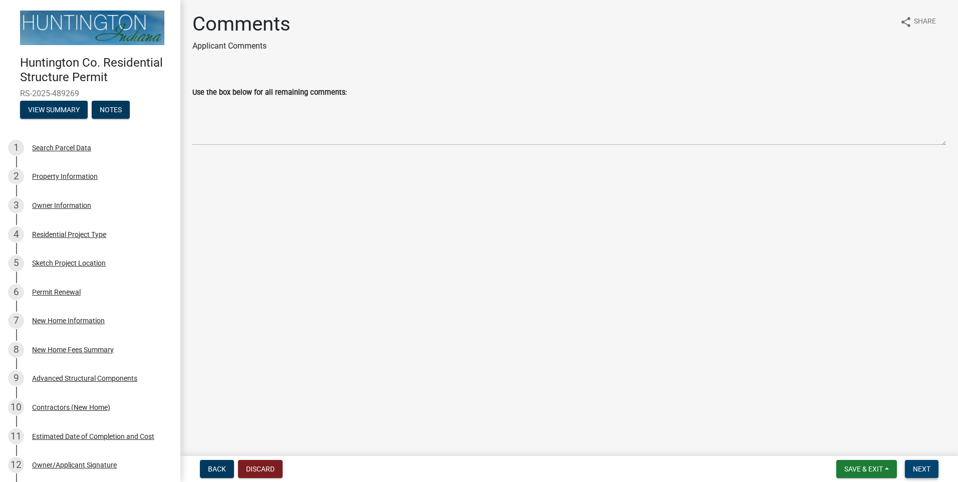
click at [917, 469] on span "Next" at bounding box center [922, 469] width 18 height 8
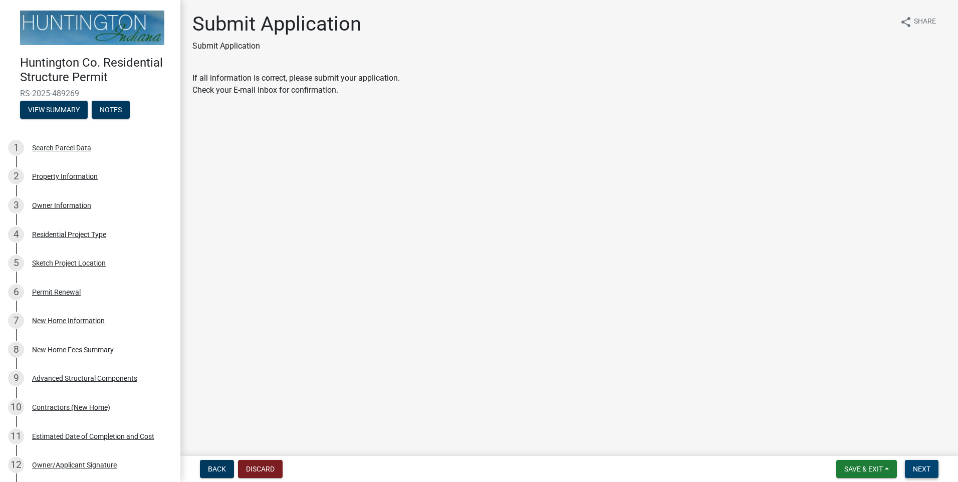
click at [917, 469] on span "Next" at bounding box center [922, 469] width 18 height 8
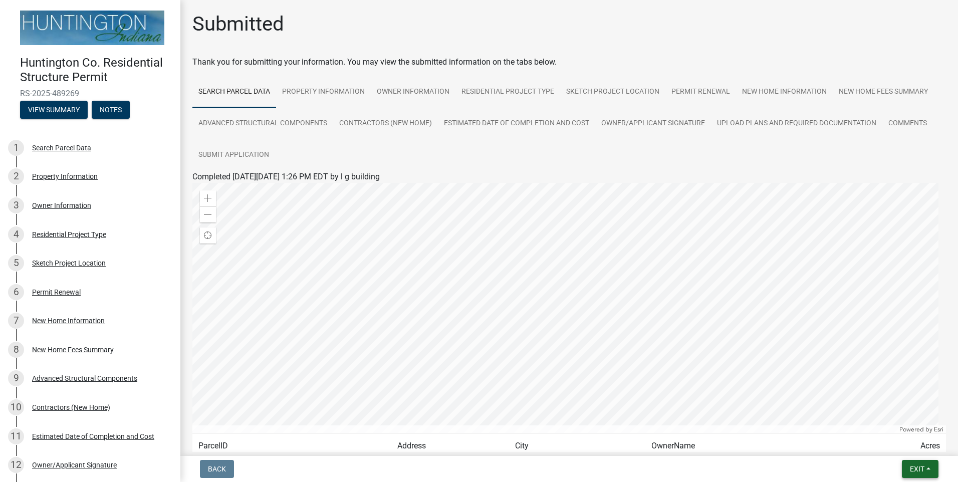
click at [924, 466] on span "Exit" at bounding box center [917, 469] width 15 height 8
click at [905, 439] on button "Save & Exit" at bounding box center [898, 443] width 80 height 24
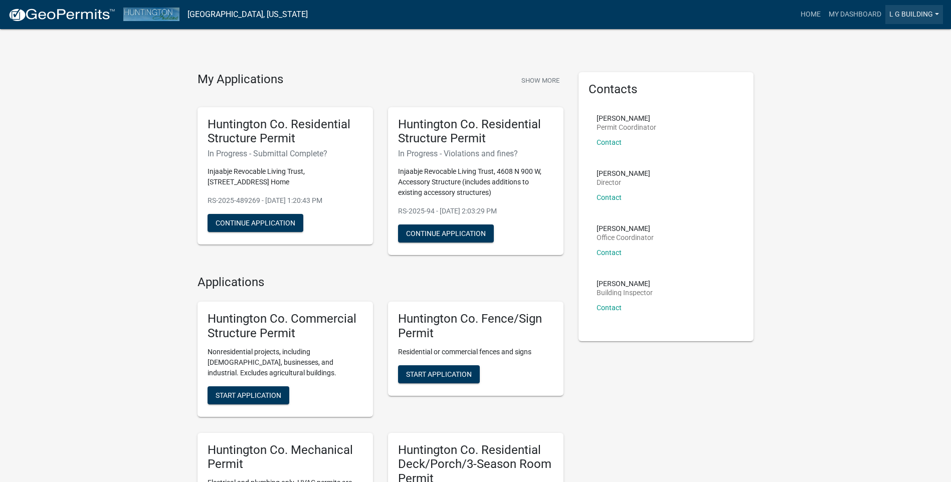
click at [926, 14] on link "l g building" at bounding box center [914, 14] width 58 height 19
click at [897, 76] on link "Logout" at bounding box center [902, 74] width 80 height 24
